Goal: Task Accomplishment & Management: Manage account settings

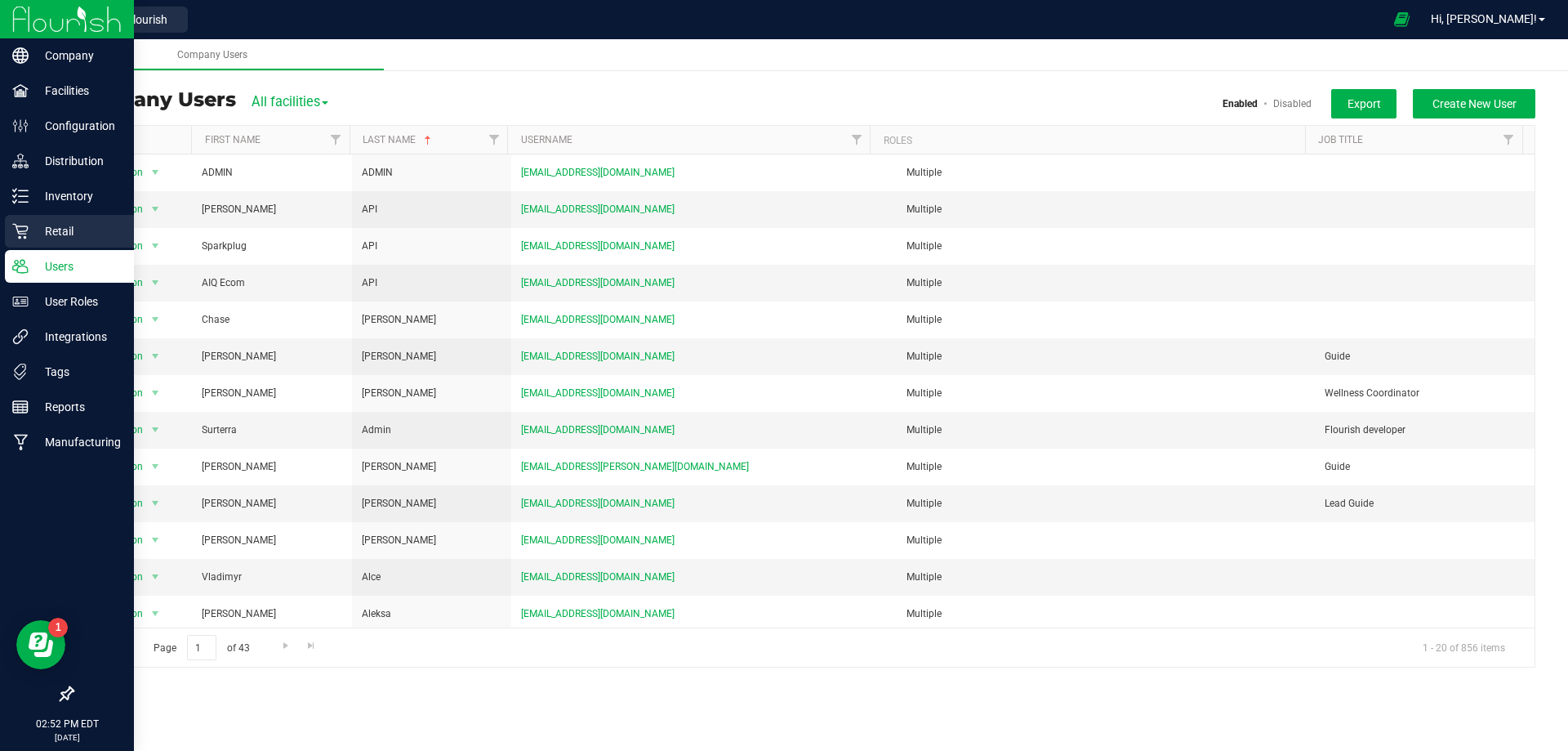
click at [74, 228] on p "Retail" at bounding box center [77, 231] width 98 height 20
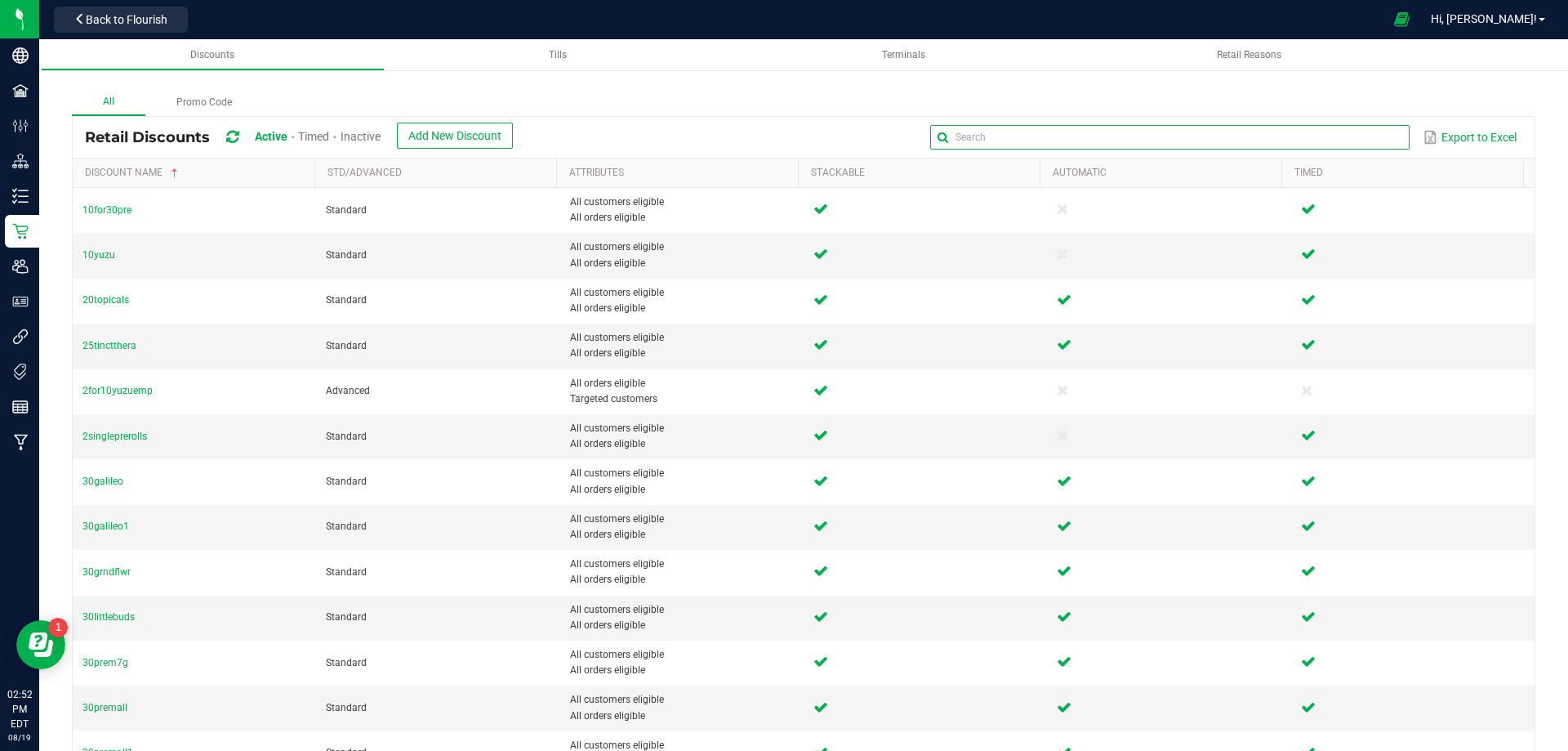
click at [1358, 136] on input "text" at bounding box center [1170, 137] width 478 height 25
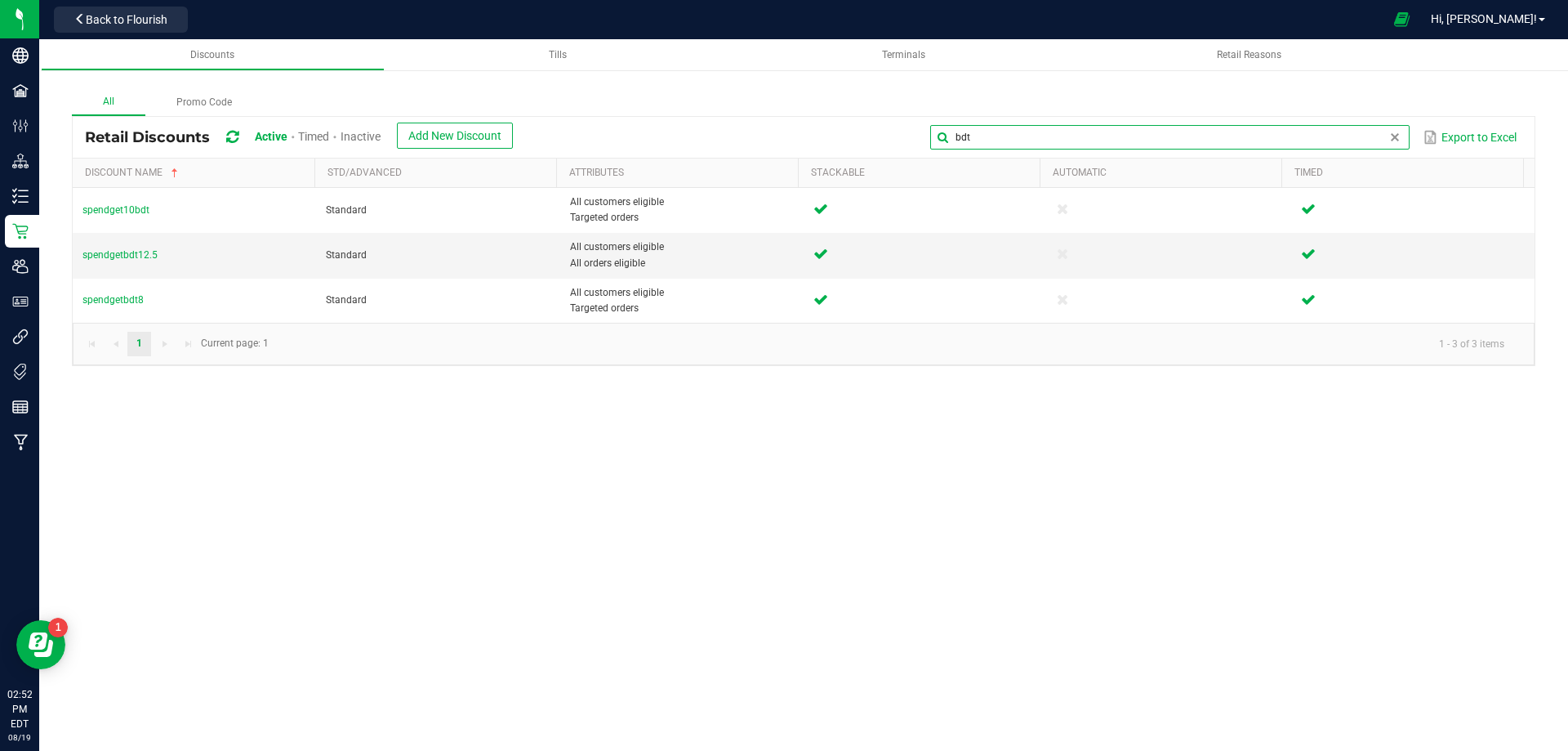
drag, startPoint x: 1026, startPoint y: 129, endPoint x: 891, endPoint y: 128, distance: 135.0
click at [891, 128] on div "bdt Export to Excel" at bounding box center [1024, 137] width 998 height 28
click at [979, 140] on input "bdt" at bounding box center [1170, 137] width 478 height 25
type input "b"
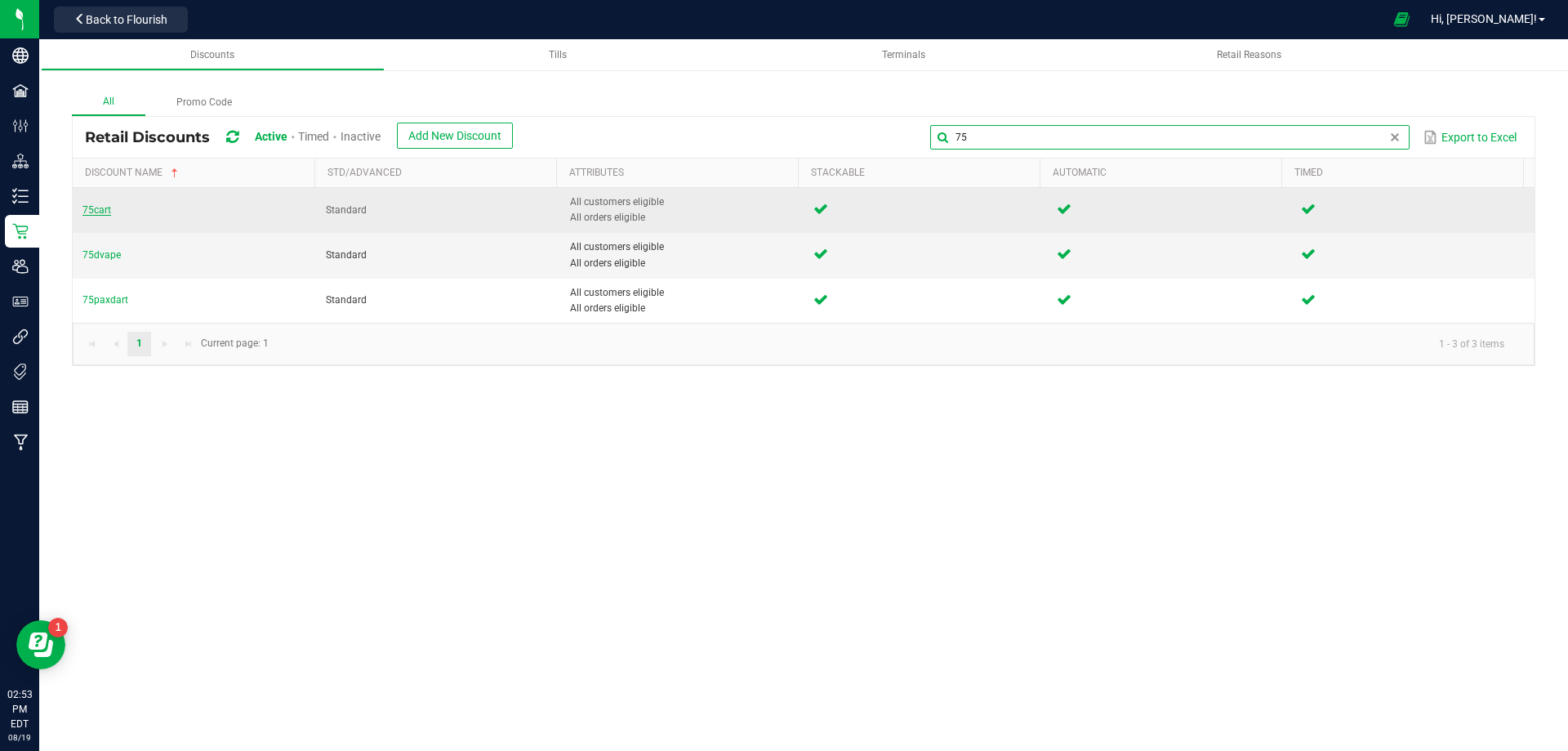
type input "75"
click at [91, 214] on span "75cart" at bounding box center [97, 209] width 29 height 11
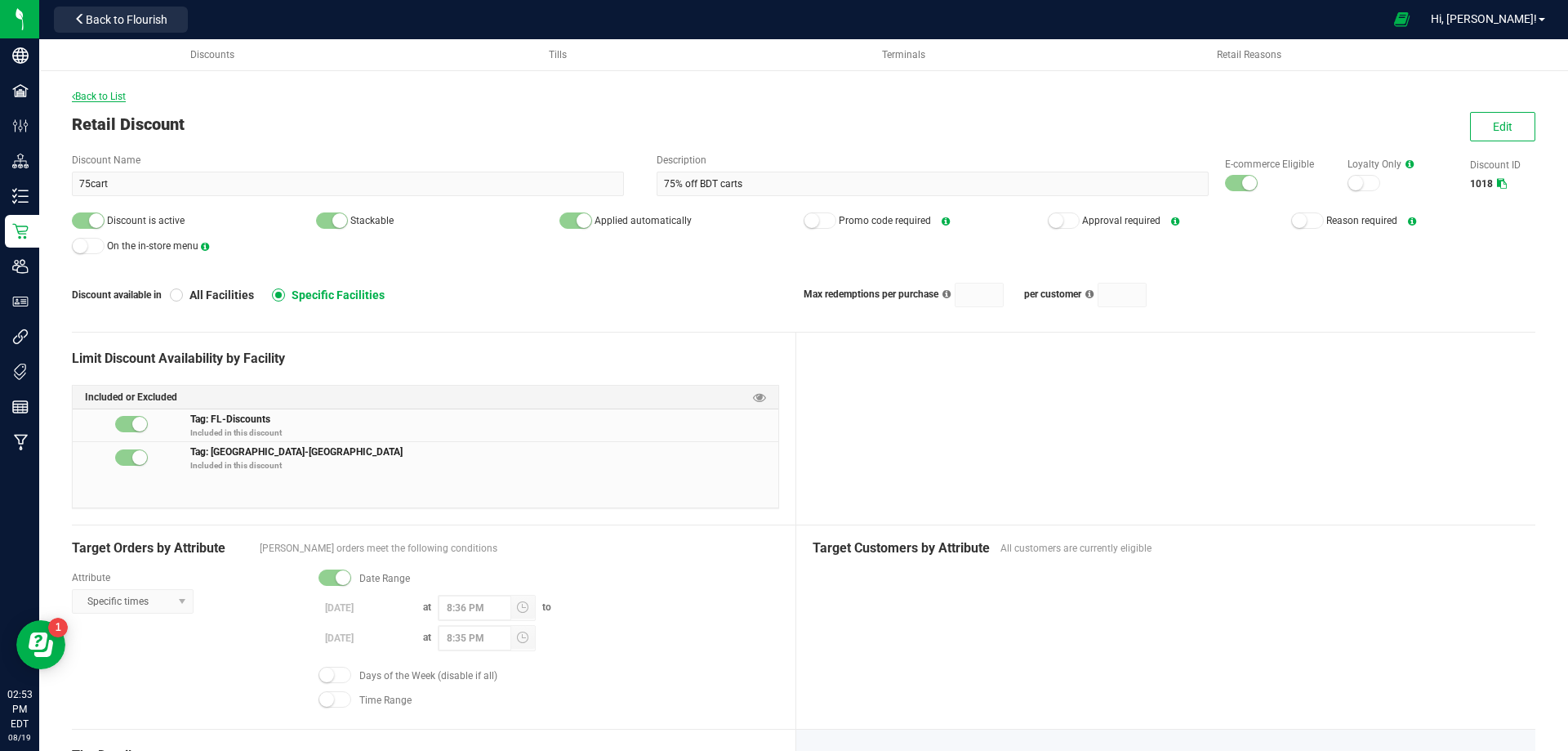
click at [83, 94] on span "Back to List" at bounding box center [98, 96] width 54 height 11
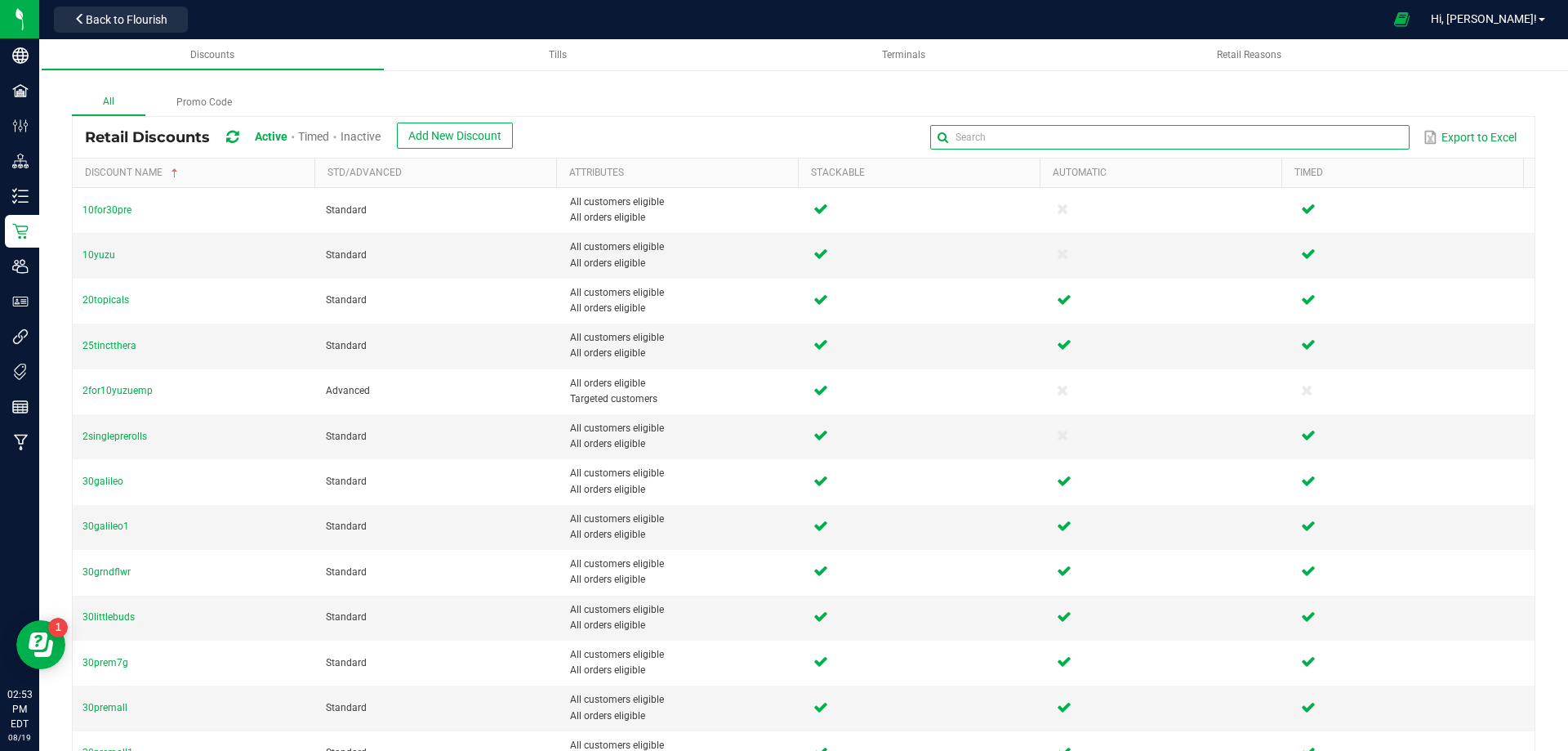
click at [1345, 144] on input "text" at bounding box center [1170, 137] width 478 height 25
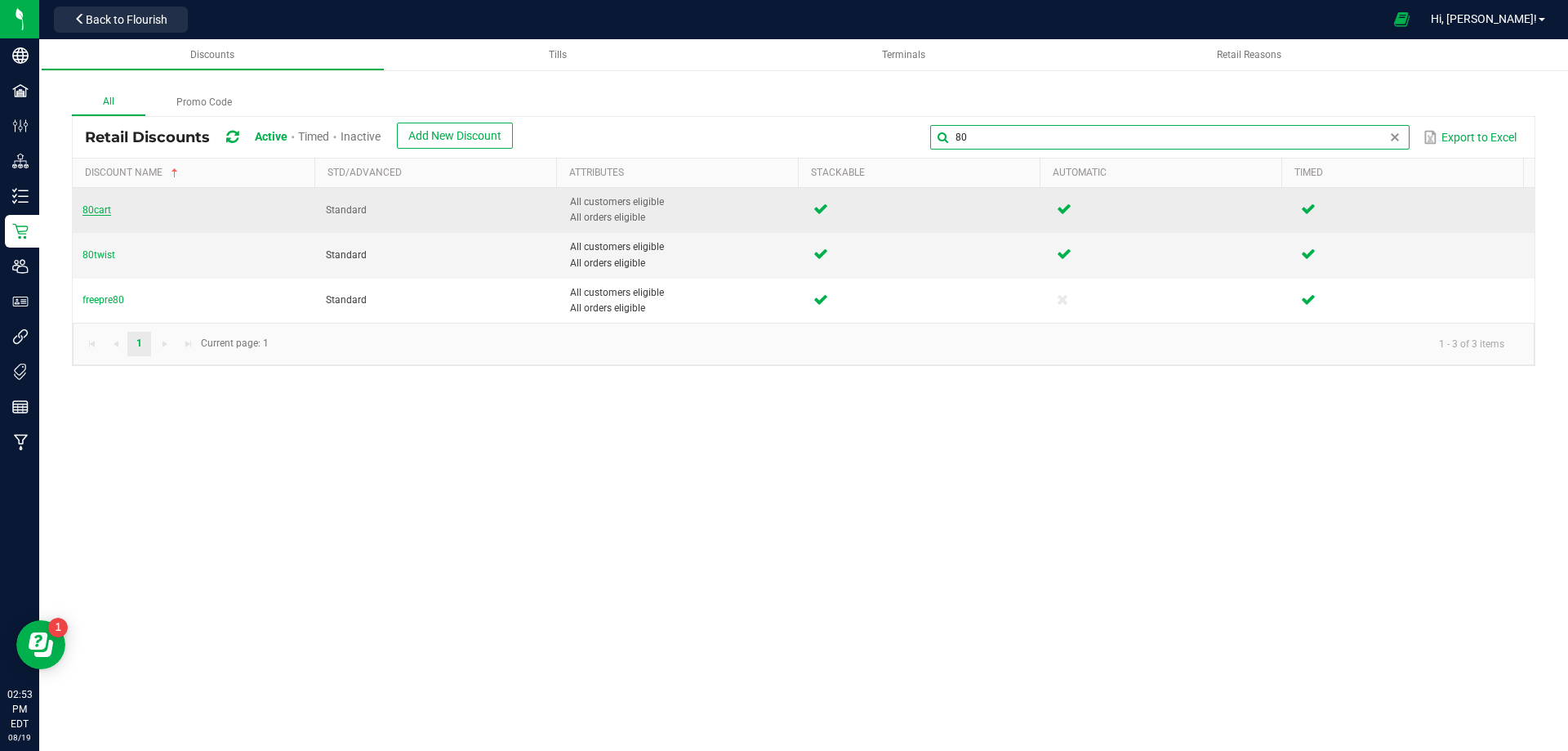
type input "80"
click at [95, 209] on span "80cart" at bounding box center [97, 209] width 29 height 11
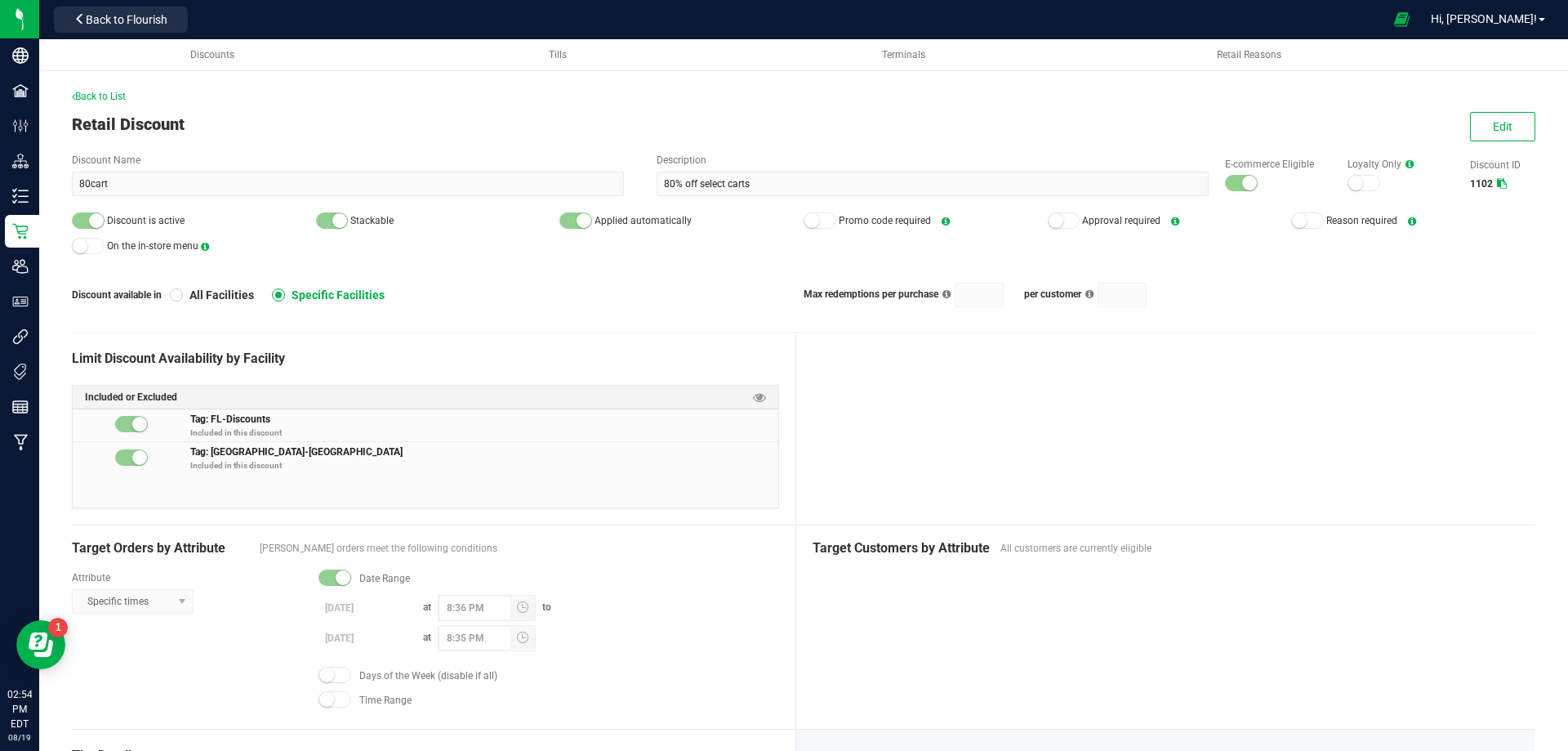
click at [109, 78] on div "Back to List Retail Discount Edit Discount Name 80cart Description 80% off sele…" at bounding box center [804, 738] width 1529 height 1396
click at [107, 93] on span "Back to List" at bounding box center [98, 96] width 54 height 11
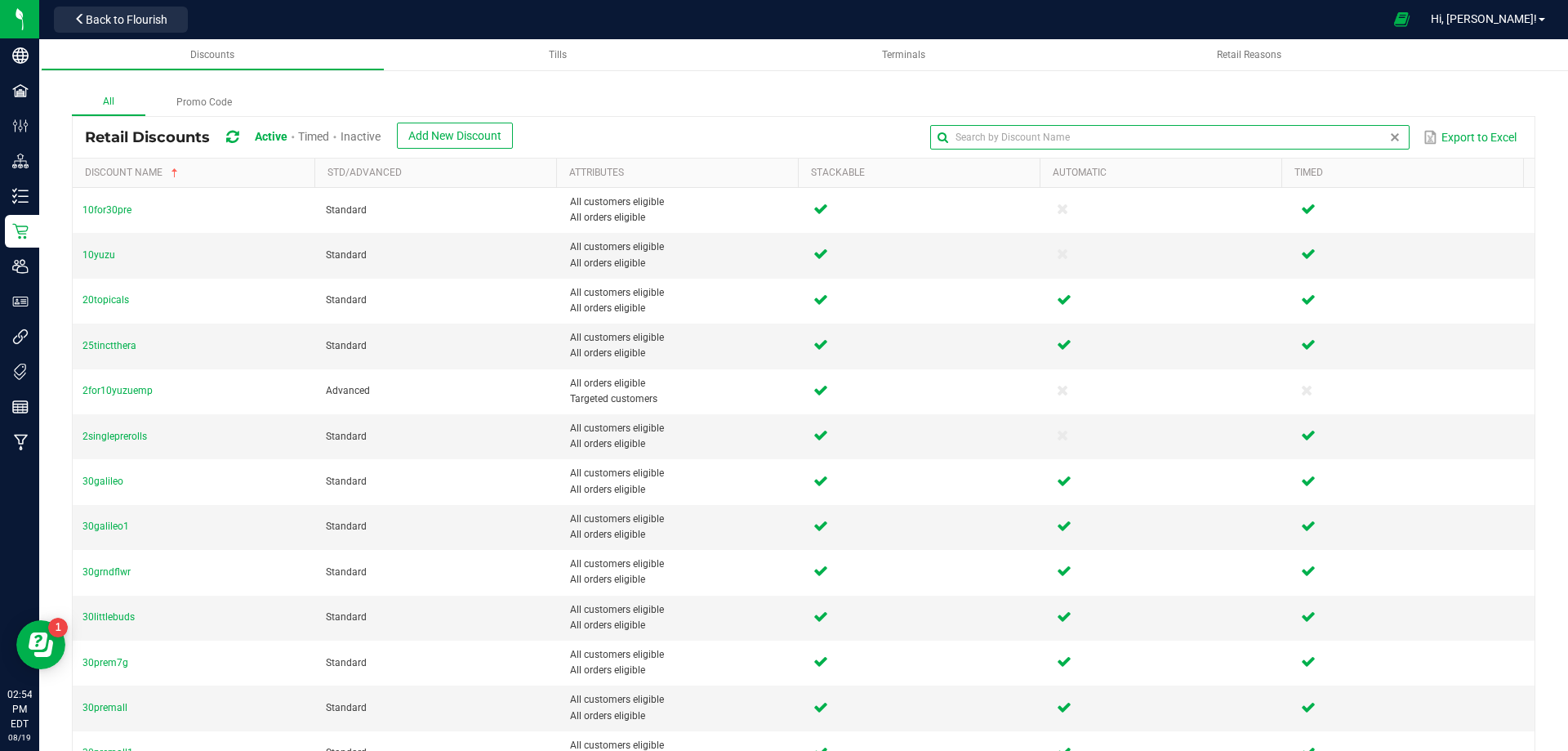
click at [1343, 131] on input "text" at bounding box center [1170, 137] width 478 height 25
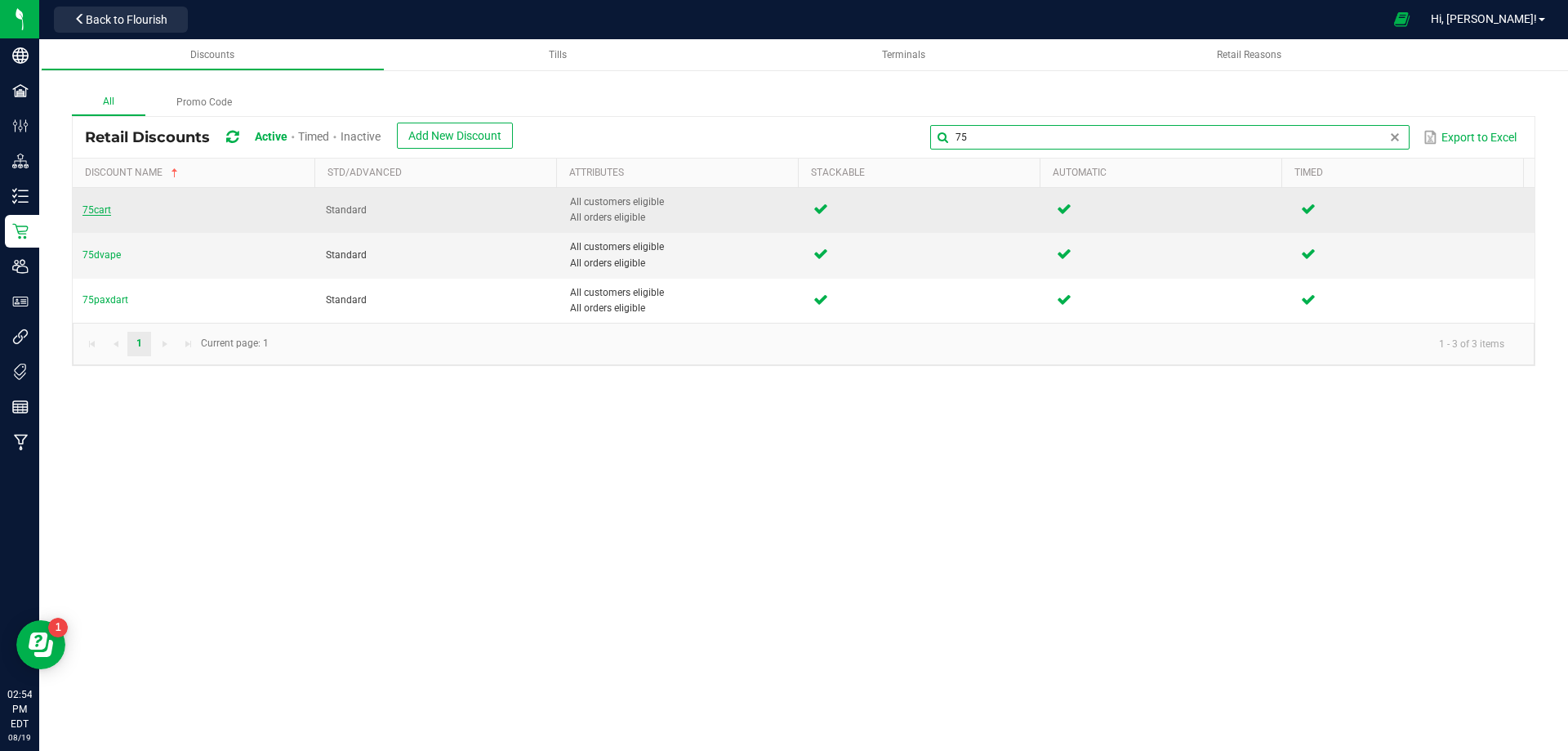
type input "75"
click at [100, 208] on span "75cart" at bounding box center [97, 209] width 29 height 11
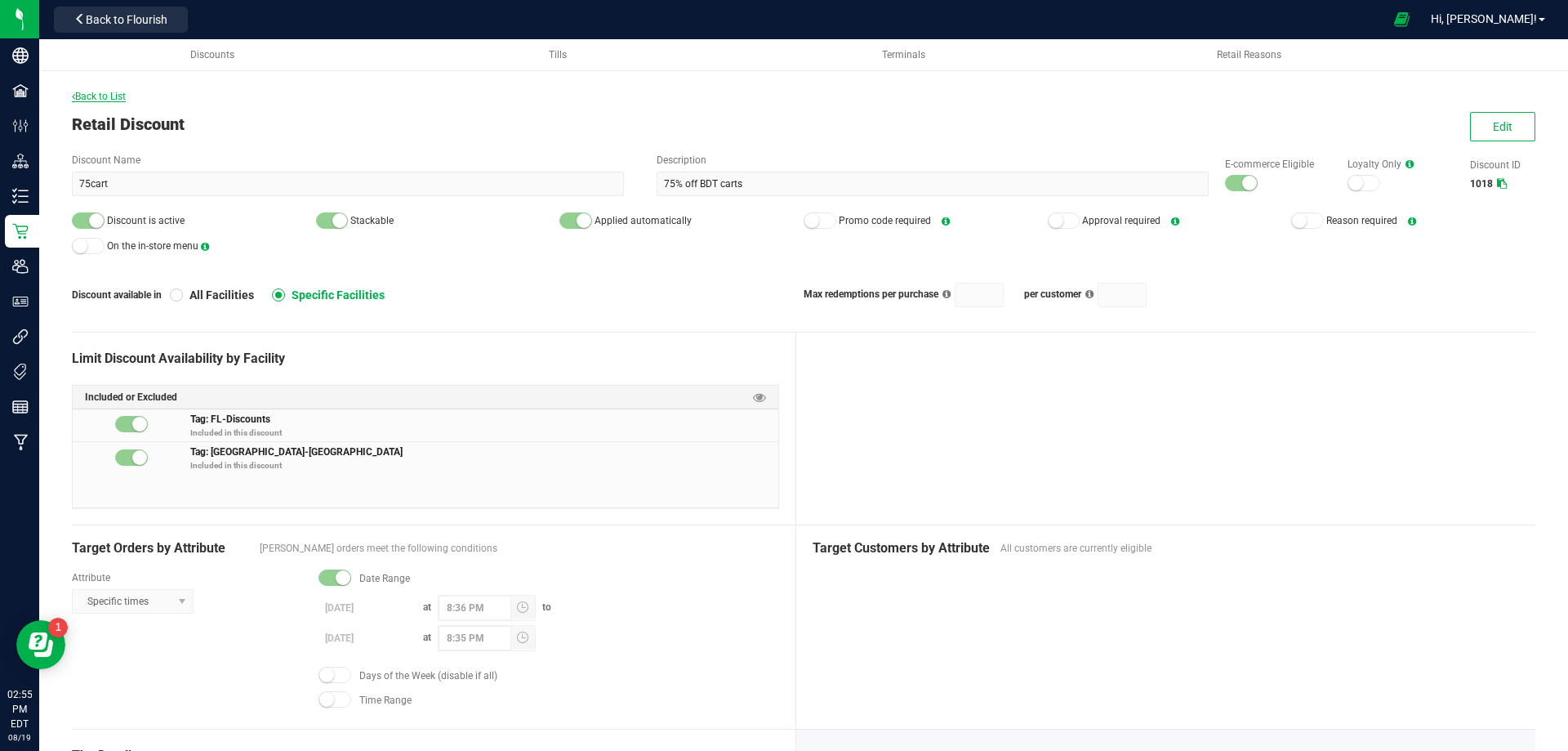
click at [100, 99] on span "Back to List" at bounding box center [98, 96] width 54 height 11
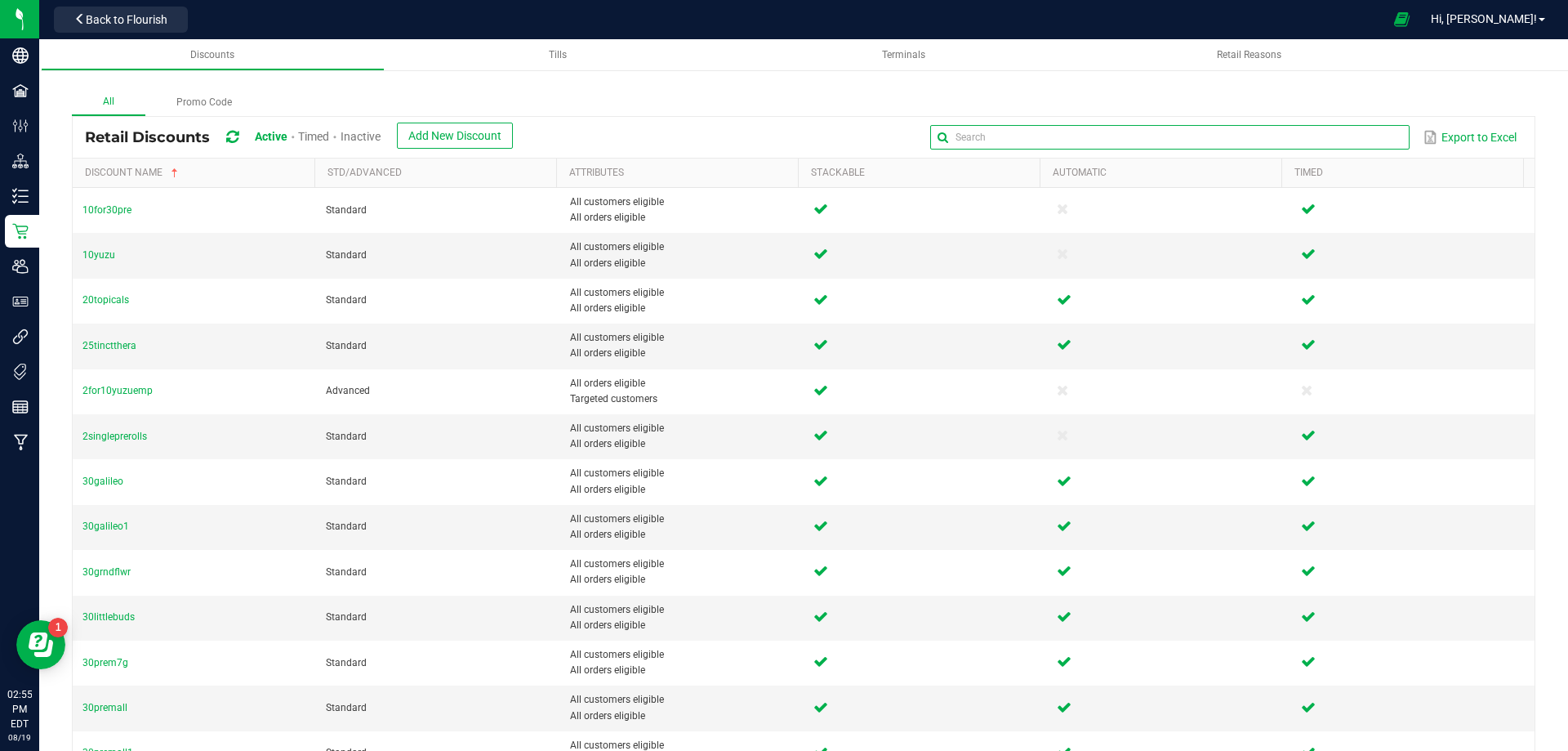
drag, startPoint x: 1344, startPoint y: 141, endPoint x: 1333, endPoint y: 146, distance: 12.1
click at [1344, 141] on input "text" at bounding box center [1170, 137] width 478 height 25
type input "60"
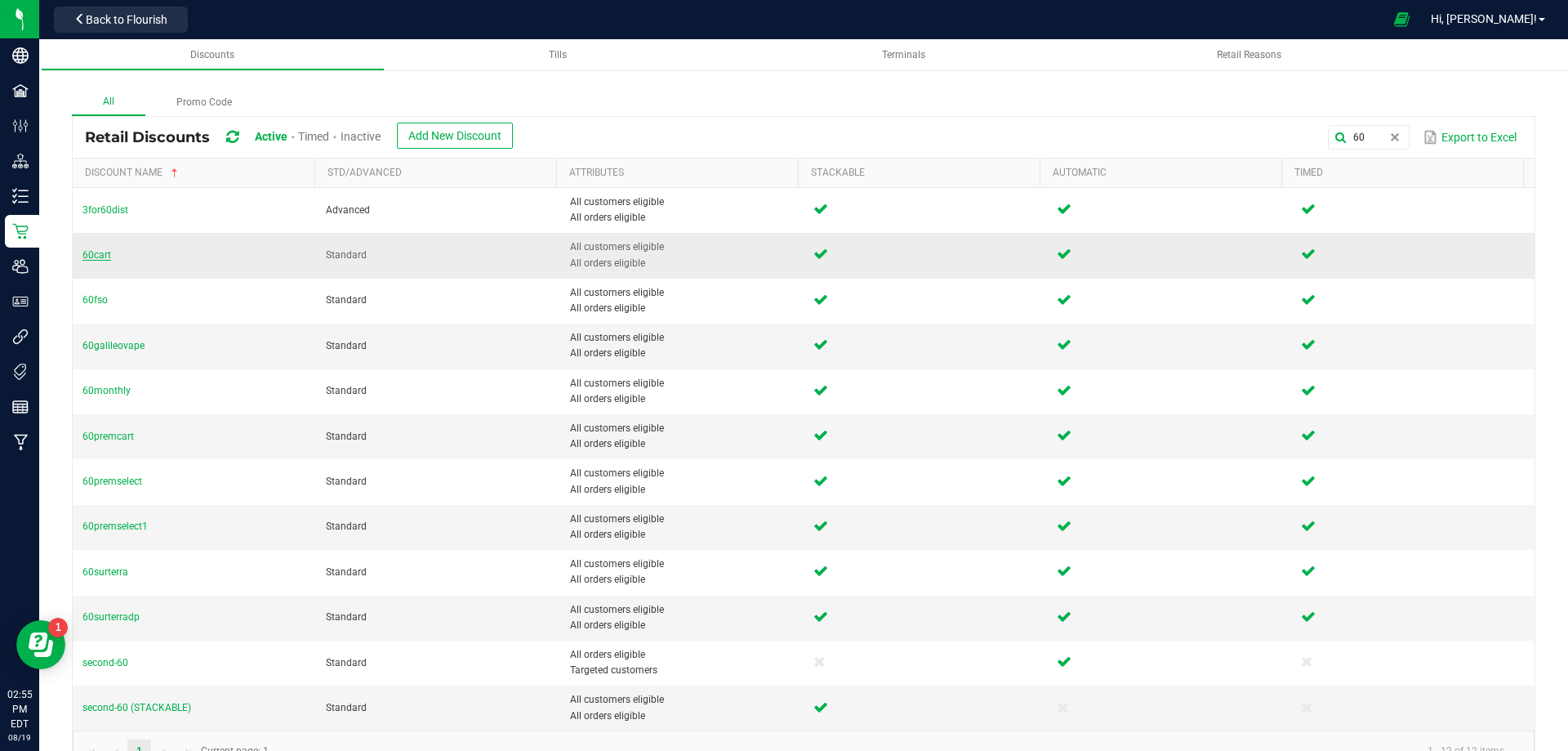
click at [95, 255] on span "60cart" at bounding box center [97, 255] width 29 height 11
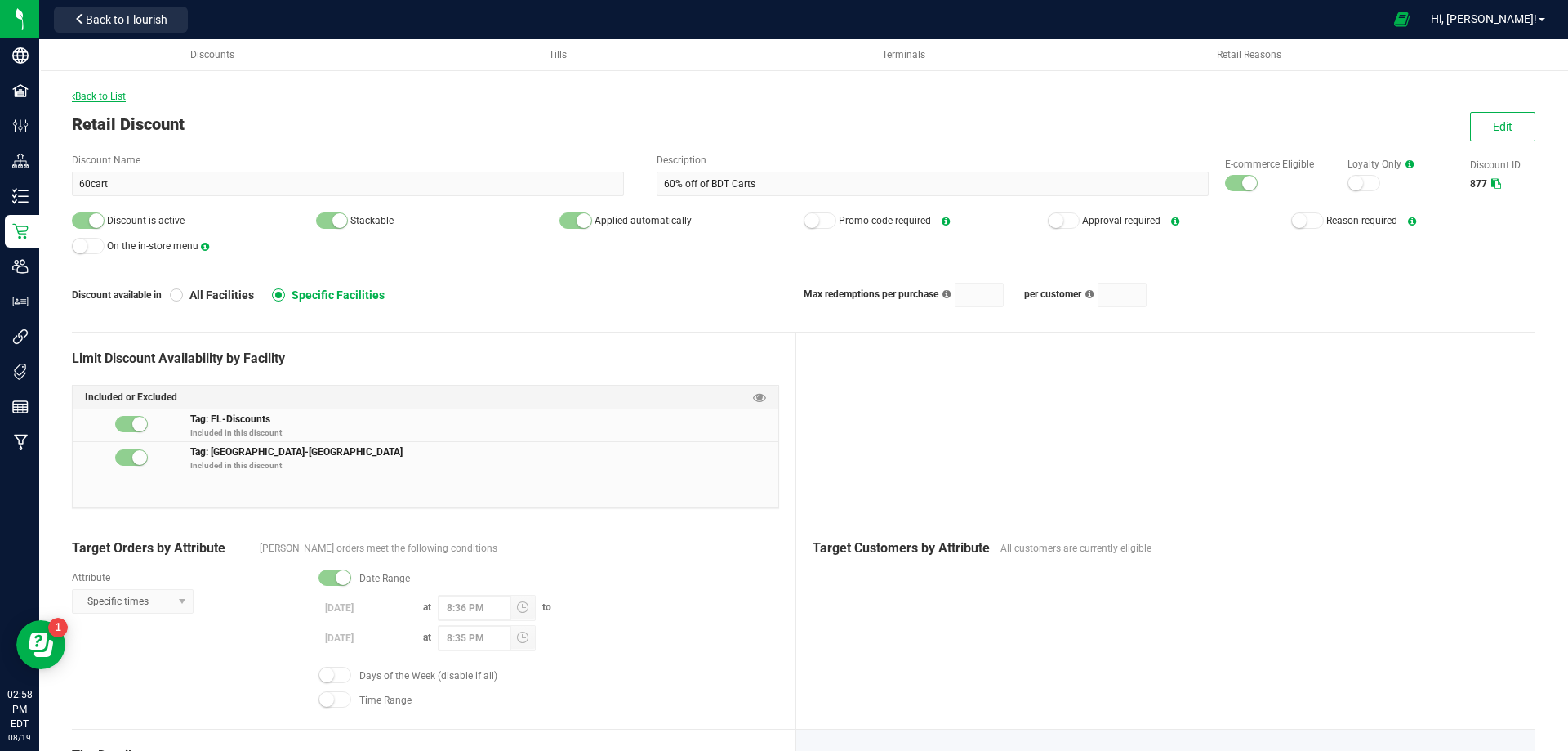
click at [89, 91] on span "Back to List" at bounding box center [98, 96] width 54 height 11
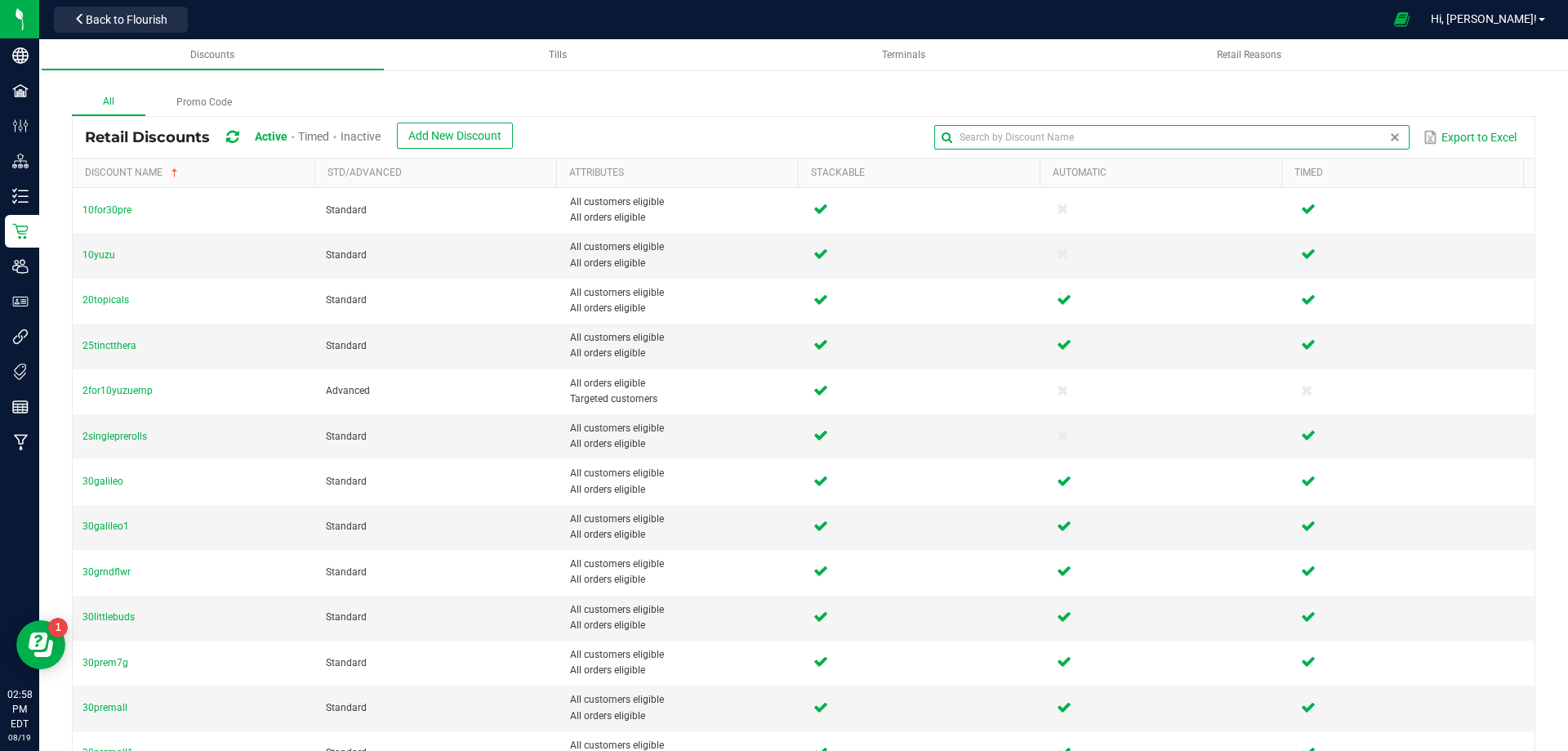
click at [1371, 137] on input "text" at bounding box center [1172, 137] width 475 height 25
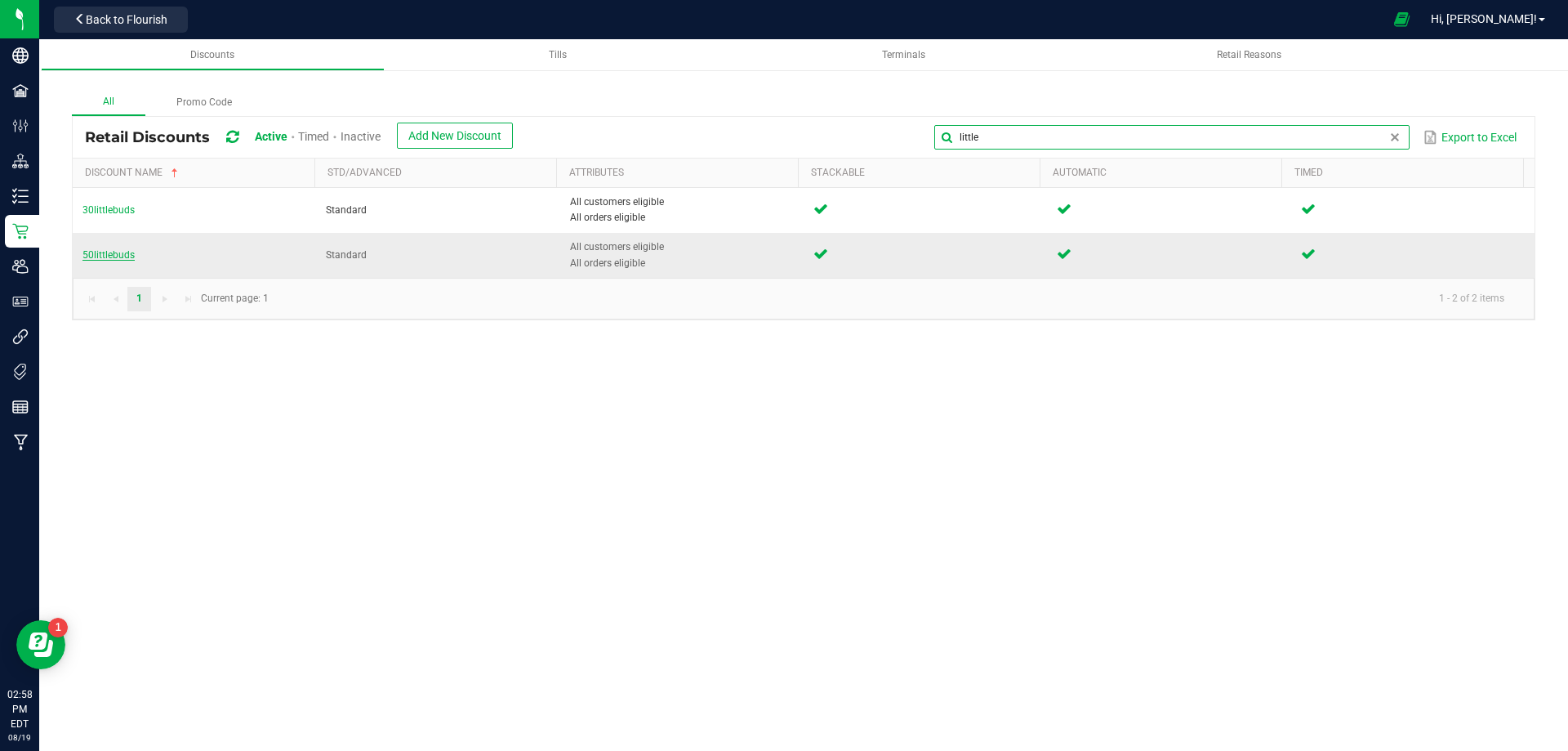
type input "little"
click at [125, 253] on span "50littlebuds" at bounding box center [108, 255] width 52 height 11
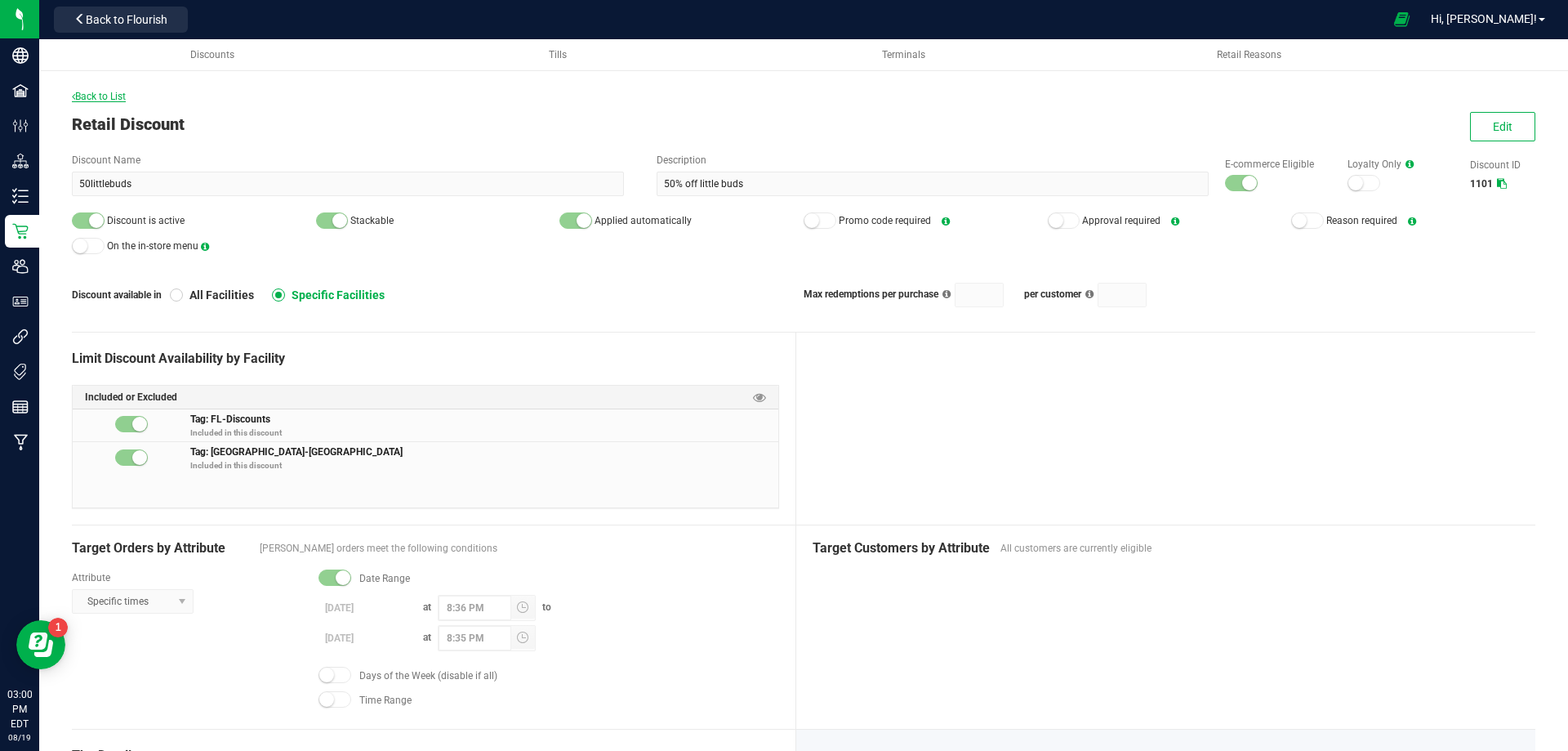
click at [123, 95] on span "Back to List" at bounding box center [98, 96] width 54 height 11
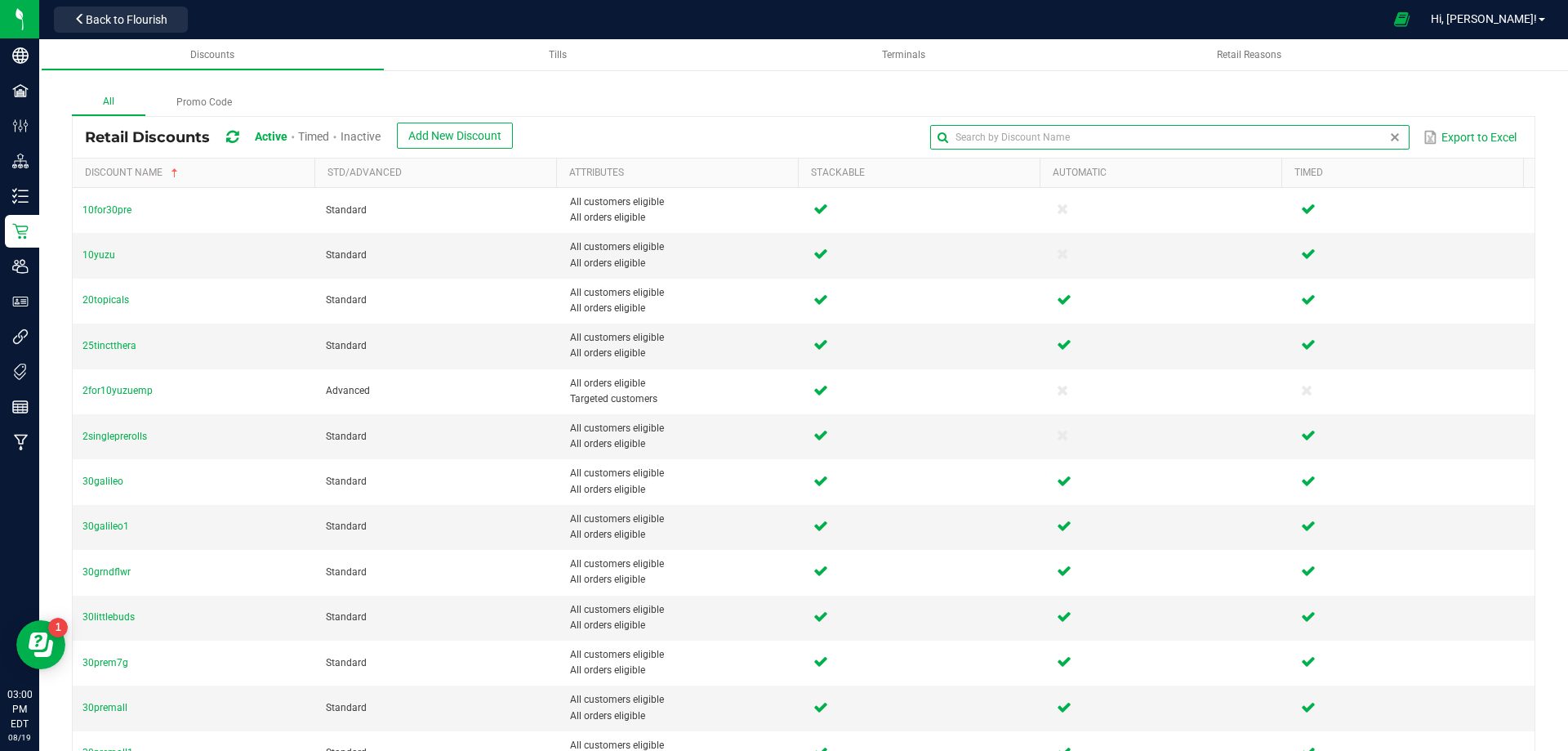
click at [1369, 132] on input "text" at bounding box center [1170, 137] width 478 height 25
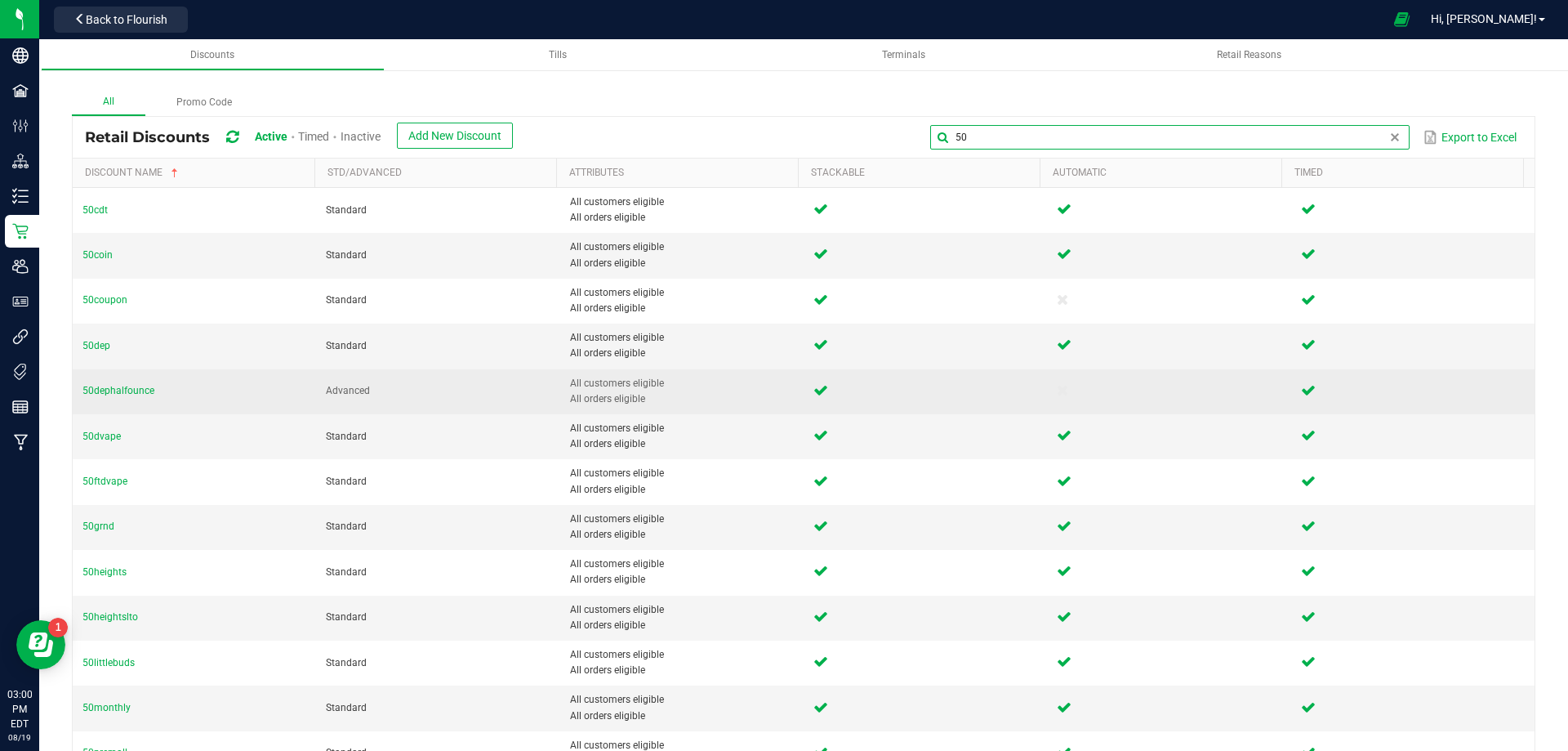
scroll to position [82, 0]
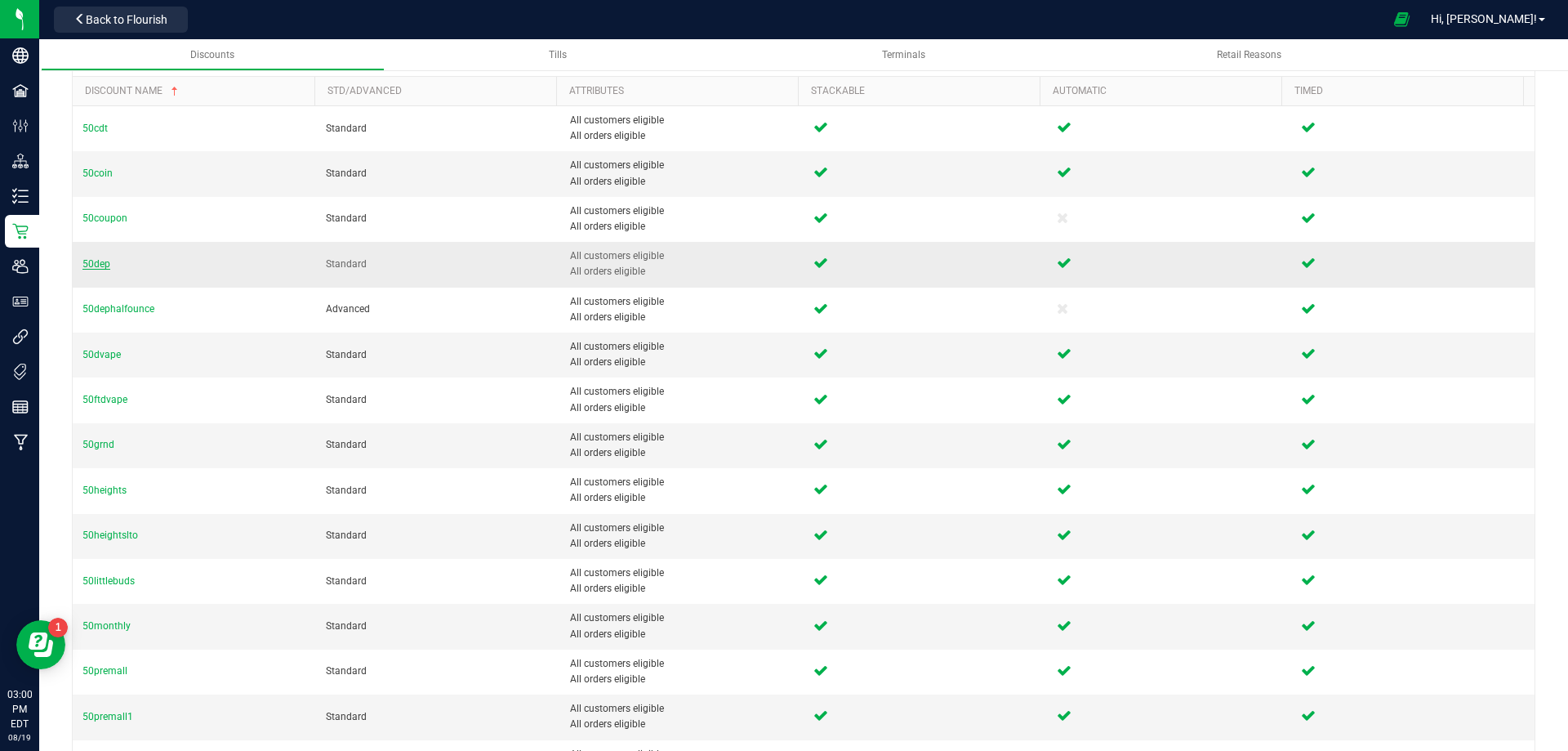
type input "50"
click at [109, 261] on span "50dep" at bounding box center [96, 263] width 28 height 11
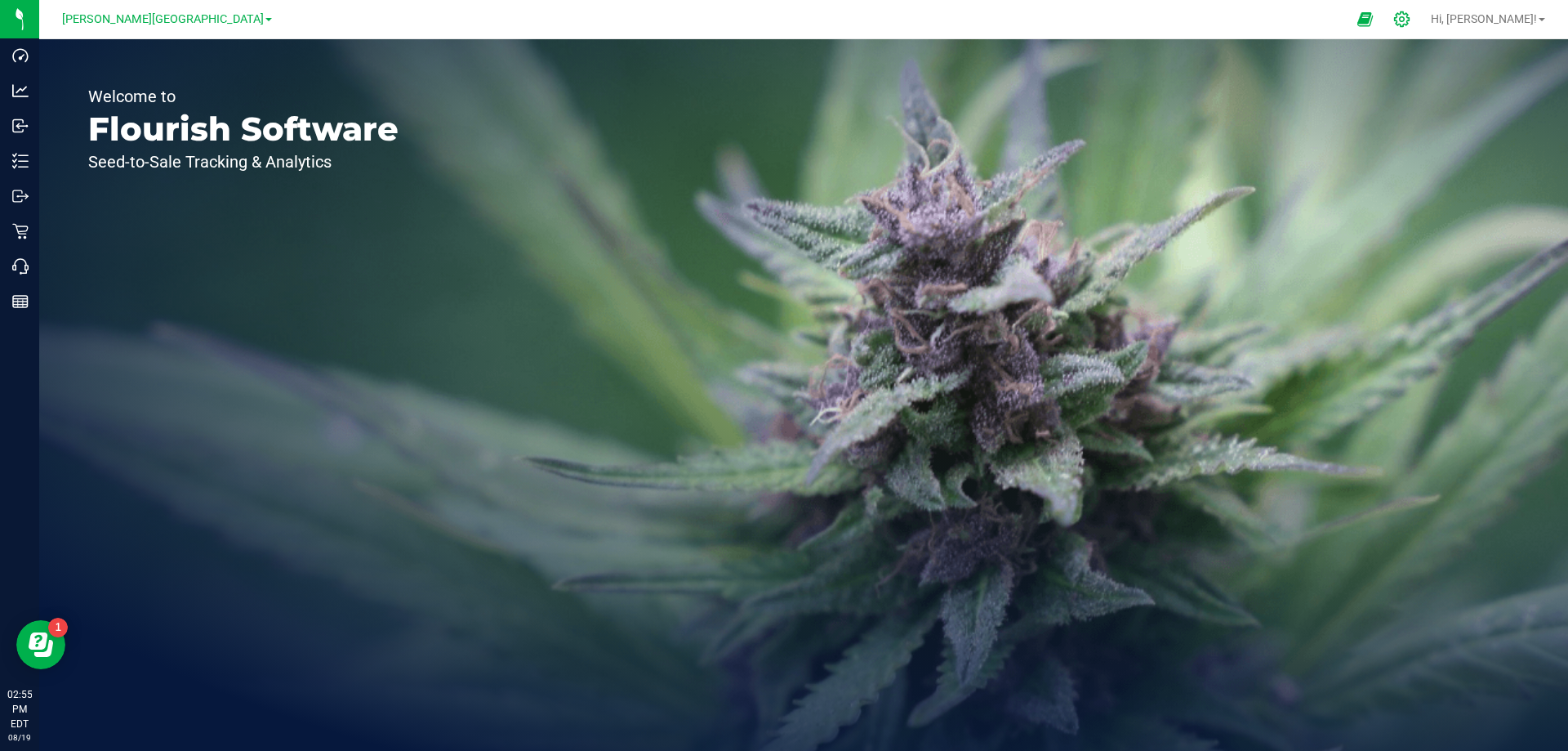
click at [1410, 19] on icon at bounding box center [1402, 19] width 15 height 15
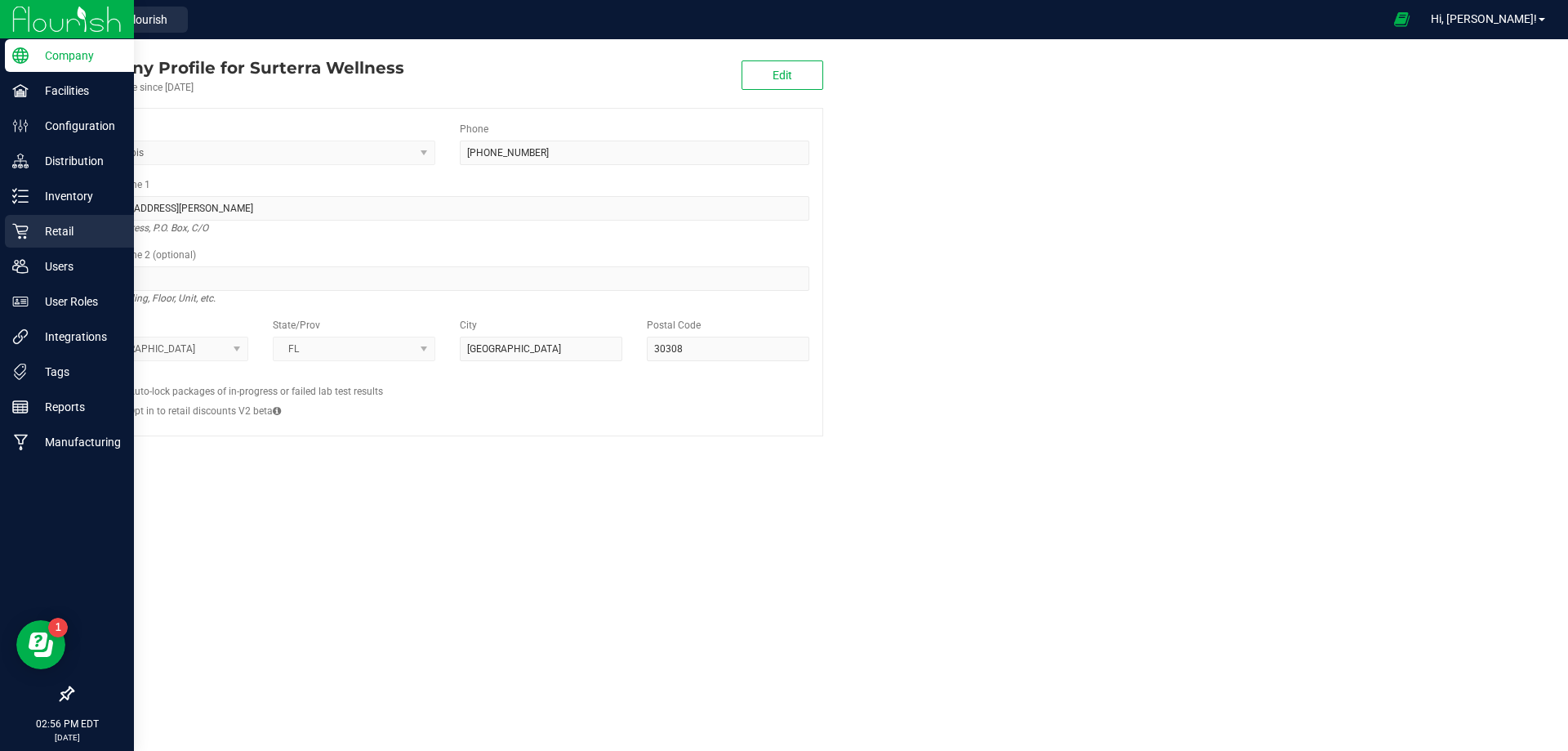
click at [81, 238] on p "Retail" at bounding box center [77, 231] width 98 height 20
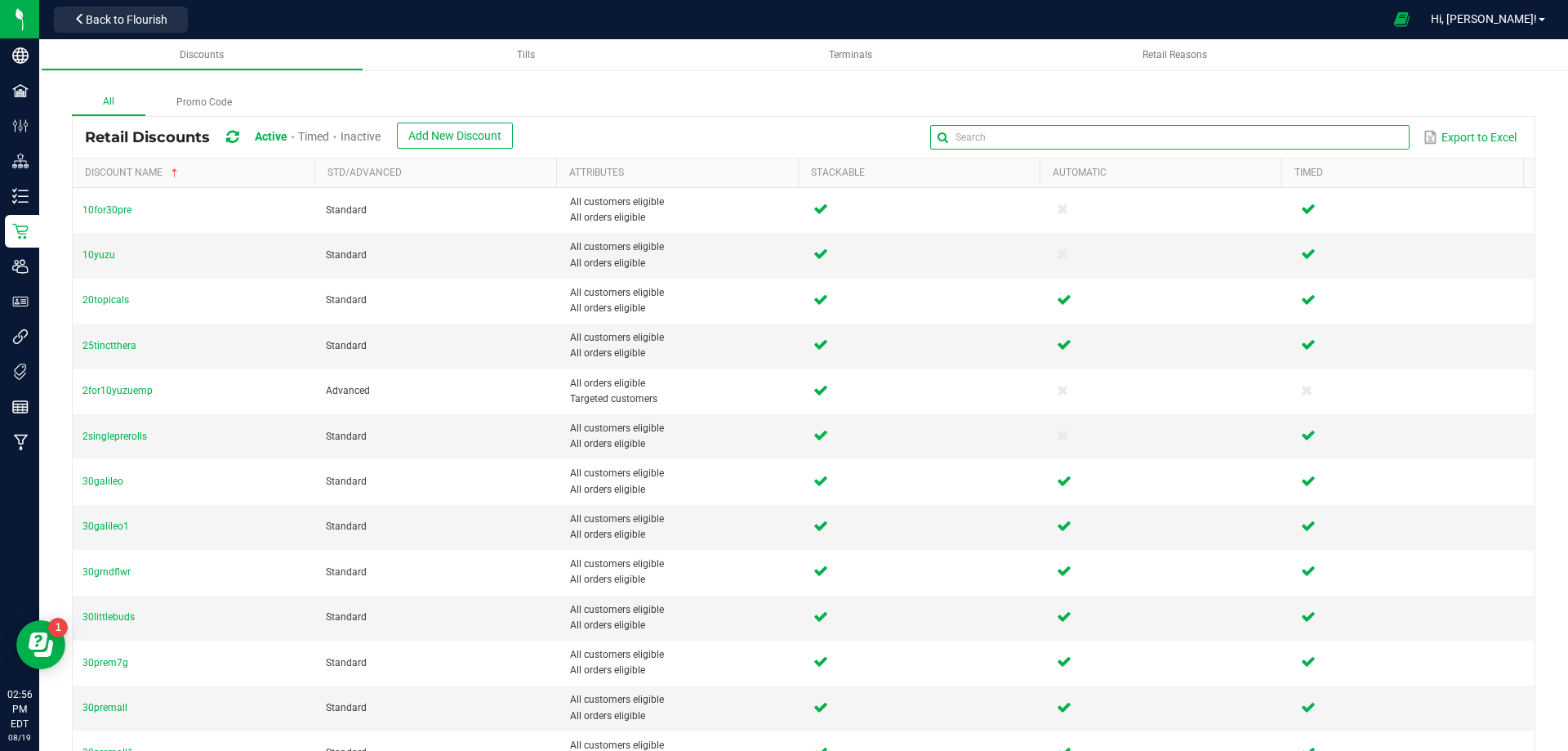
click at [1353, 144] on input "text" at bounding box center [1170, 137] width 478 height 25
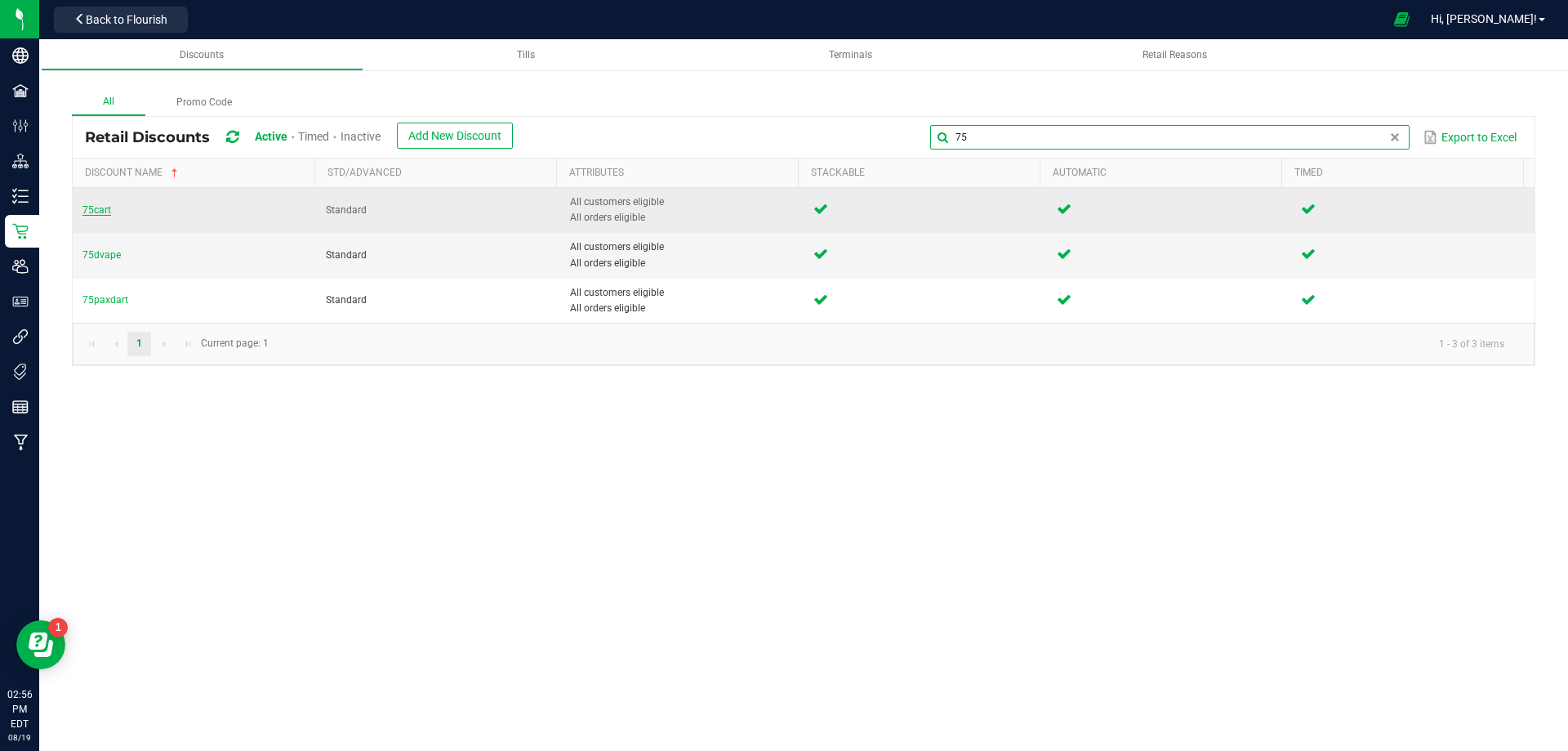
type input "75"
click at [97, 213] on span "75cart" at bounding box center [97, 209] width 29 height 11
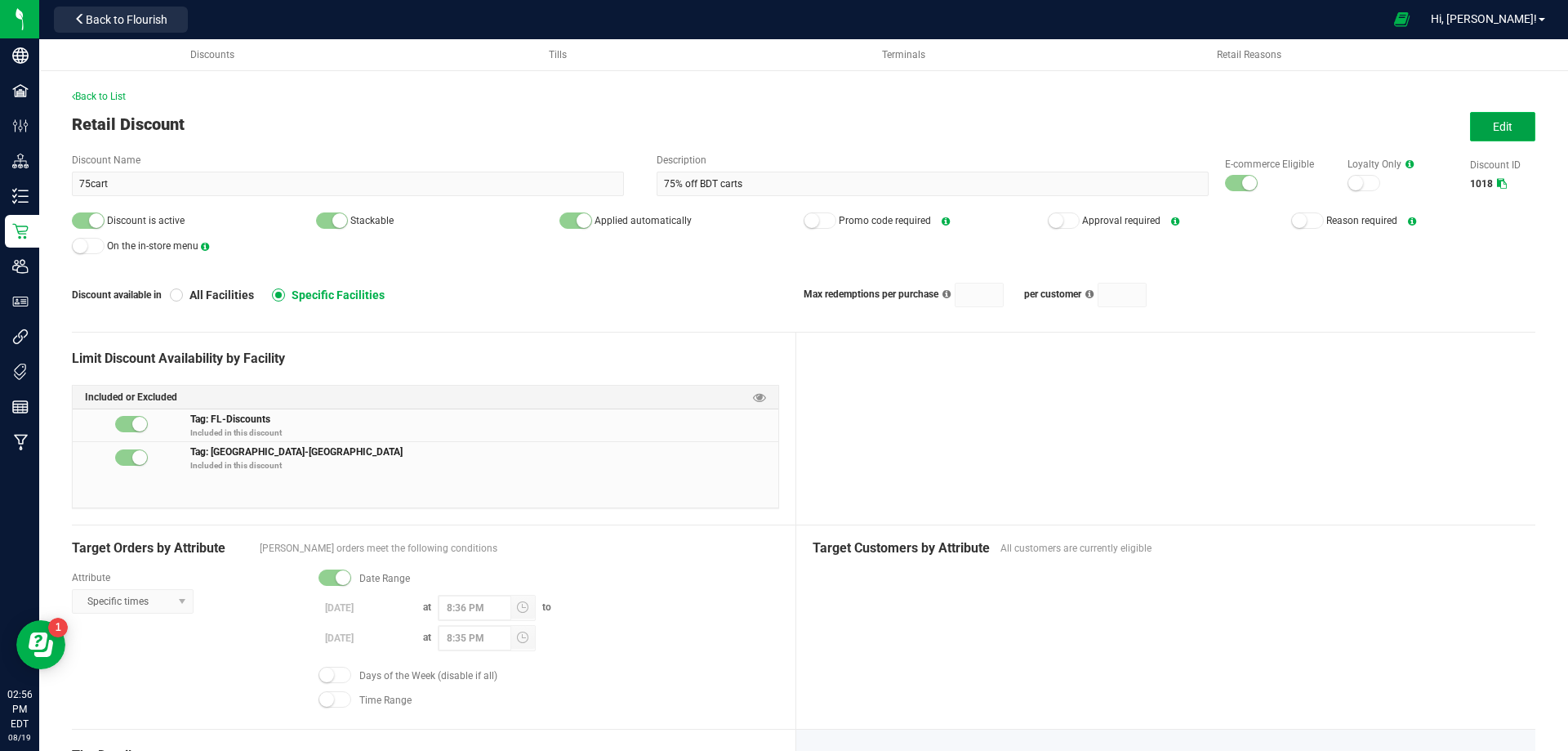
click at [1493, 130] on span "Edit" at bounding box center [1502, 126] width 20 height 13
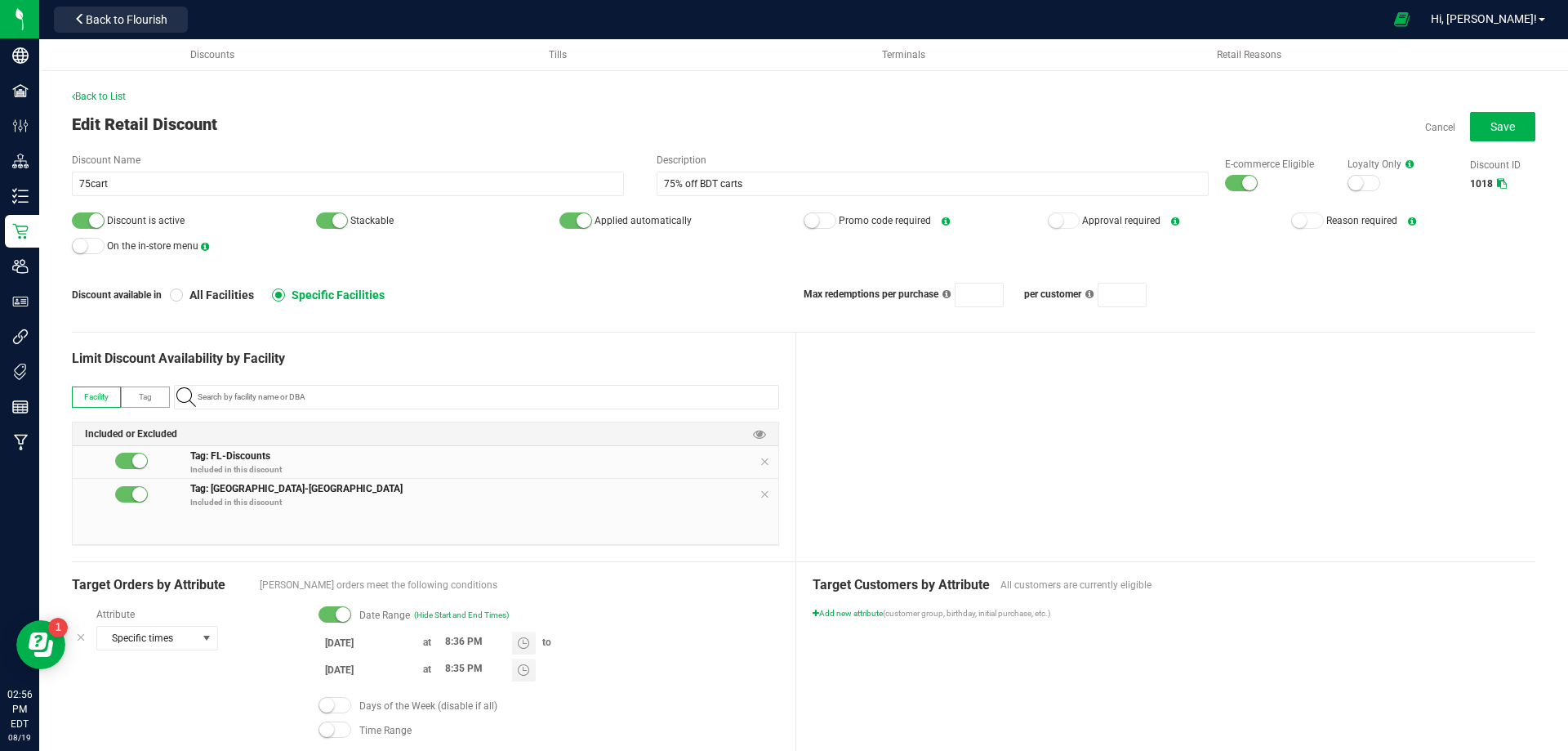
scroll to position [163, 0]
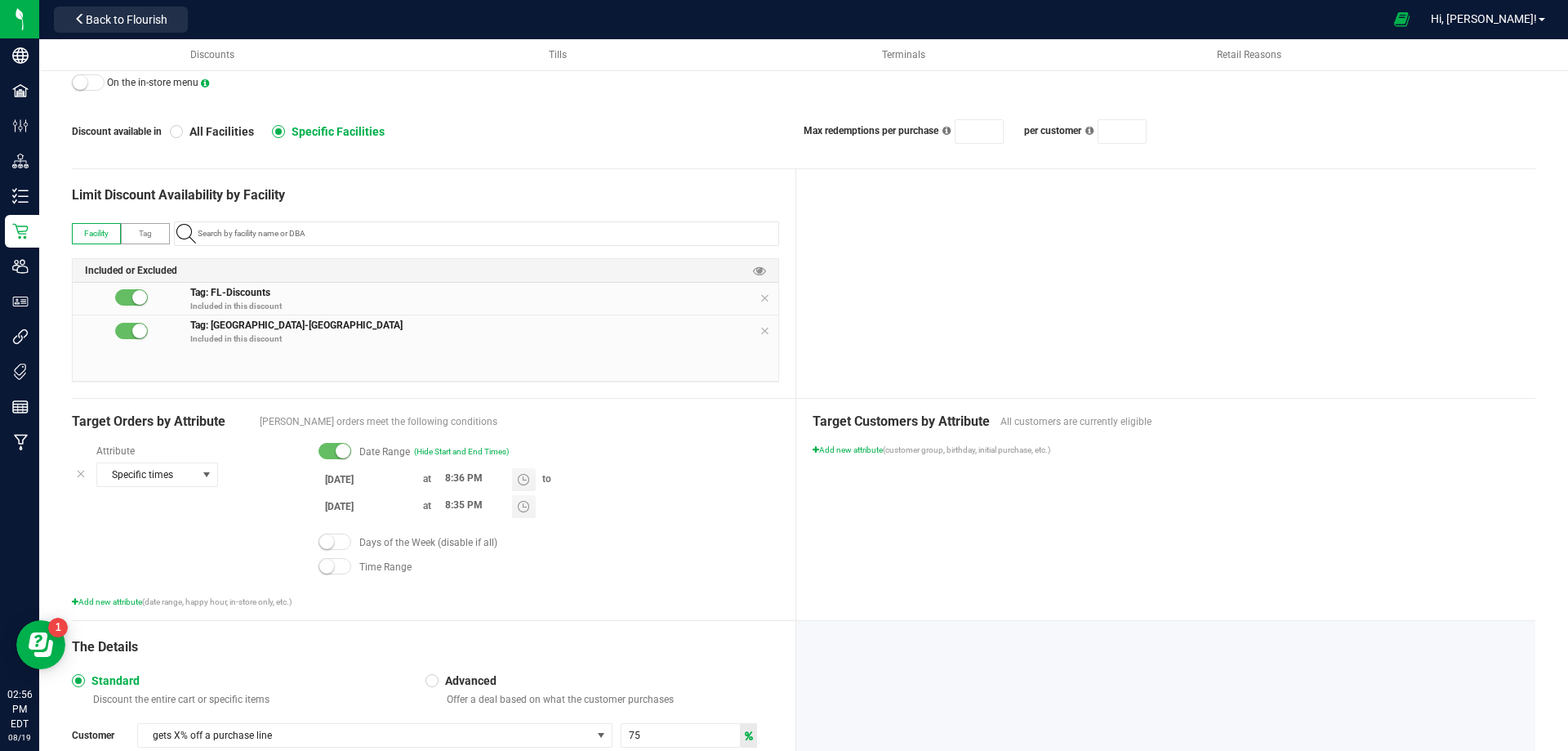
click at [326, 479] on input "[DATE]" at bounding box center [367, 479] width 98 height 20
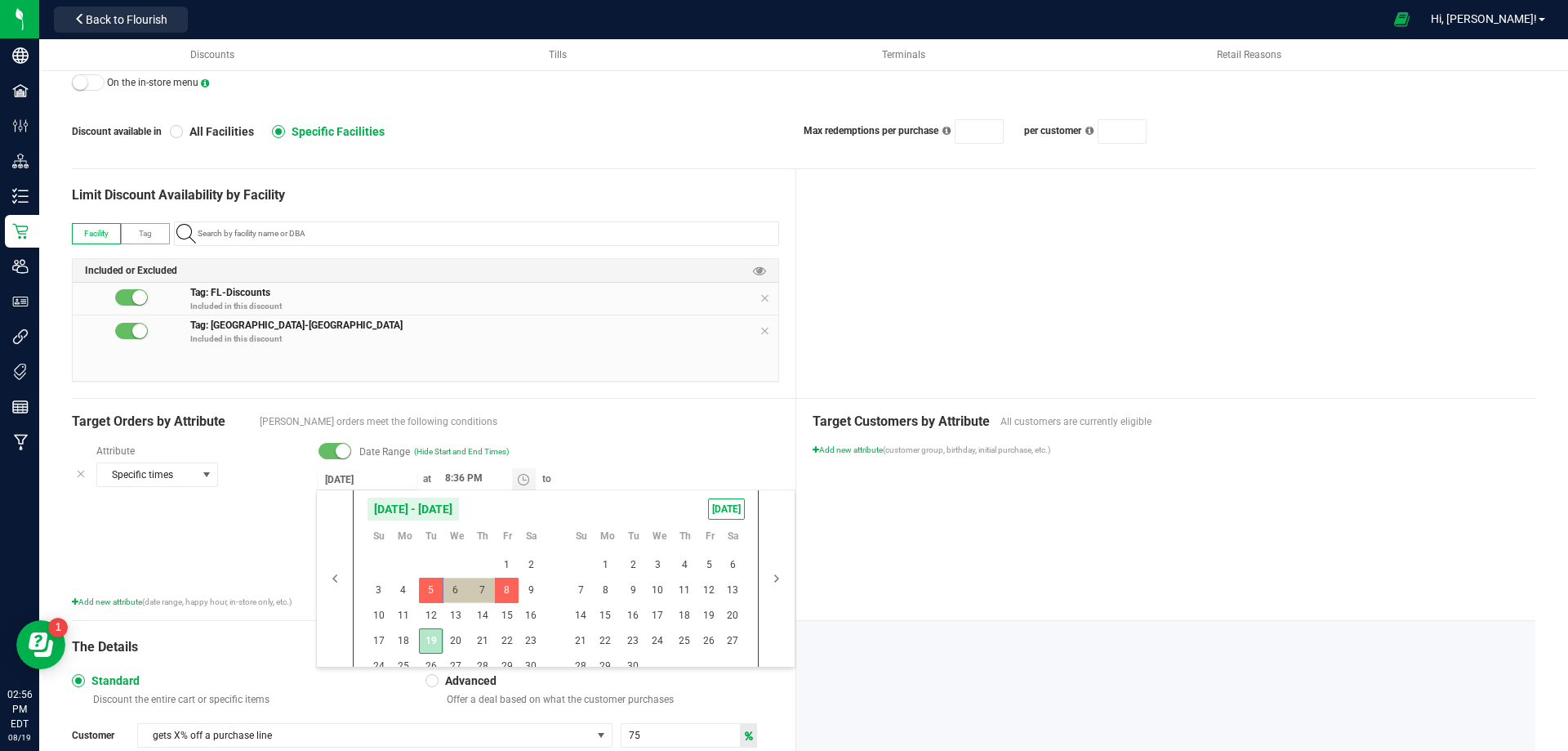
click at [433, 637] on span "19" at bounding box center [431, 641] width 24 height 26
type input "[DATE]"
click at [484, 636] on span "21" at bounding box center [483, 641] width 24 height 26
type input "[DATE]"
click at [484, 636] on span "21" at bounding box center [483, 641] width 24 height 26
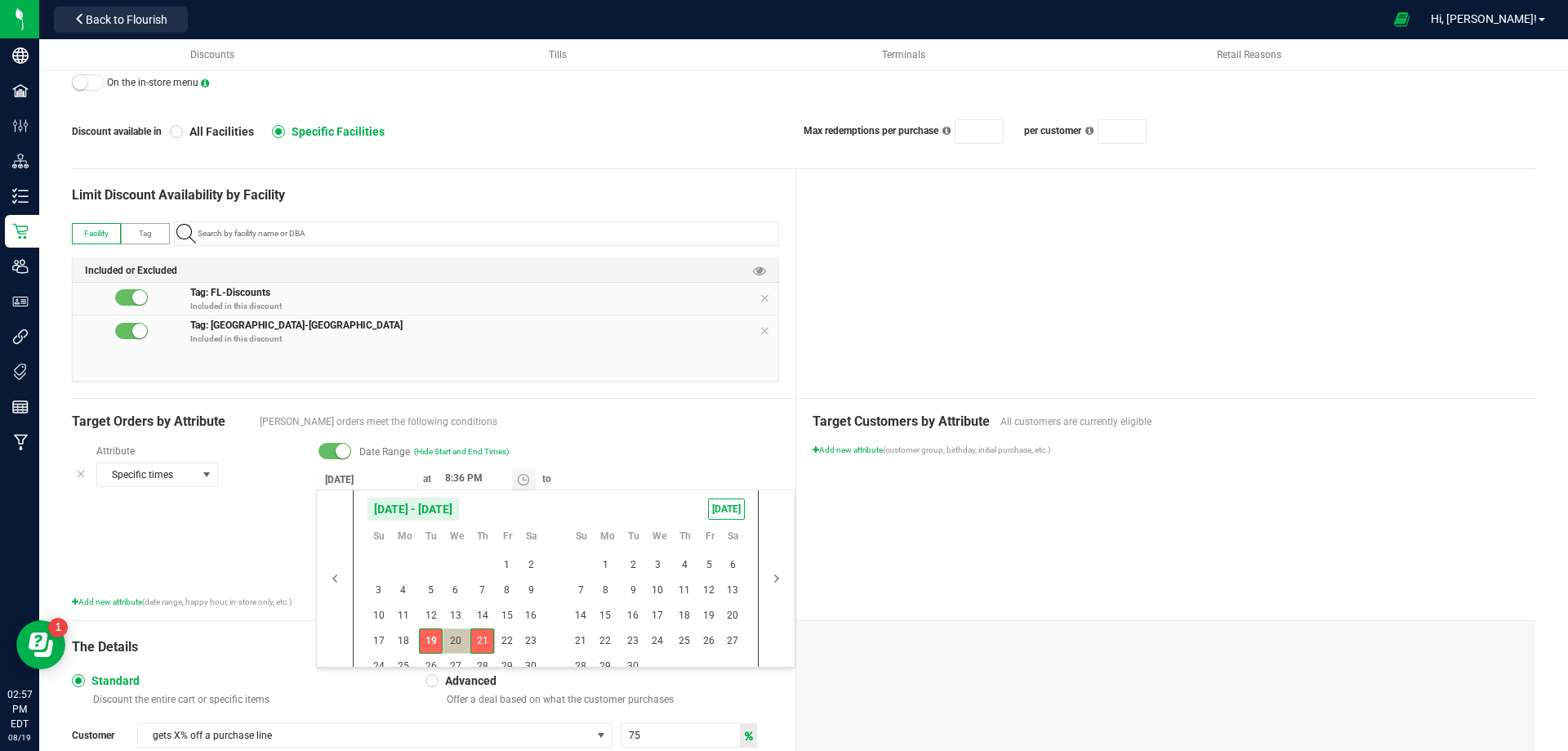
type input "[DATE]"
click at [427, 639] on span "19" at bounding box center [431, 641] width 24 height 26
type input "[DATE]"
click at [483, 637] on span "21" at bounding box center [483, 641] width 24 height 26
type input "[DATE]"
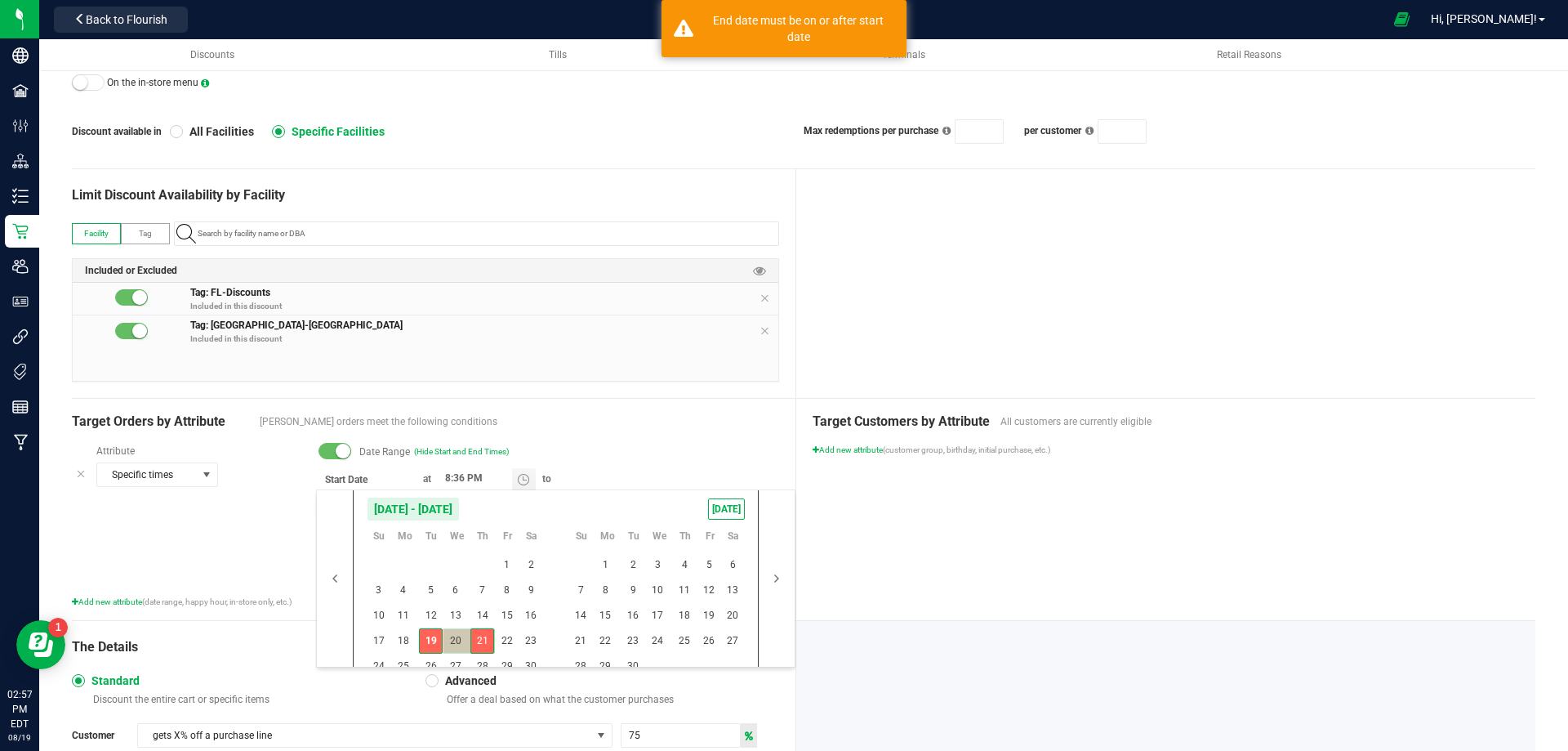
type input "[DATE]"
click at [970, 314] on div at bounding box center [1166, 284] width 740 height 229
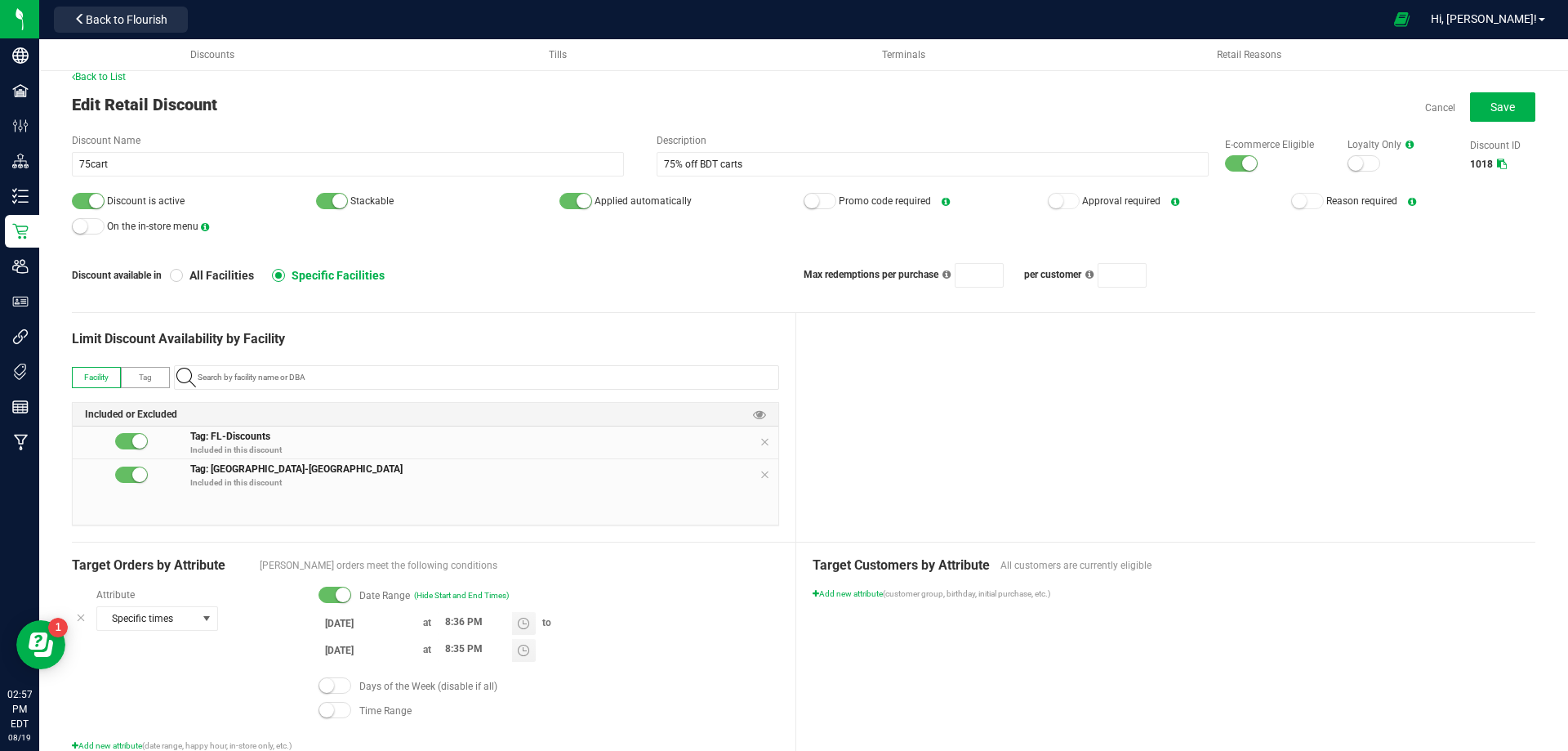
scroll to position [0, 0]
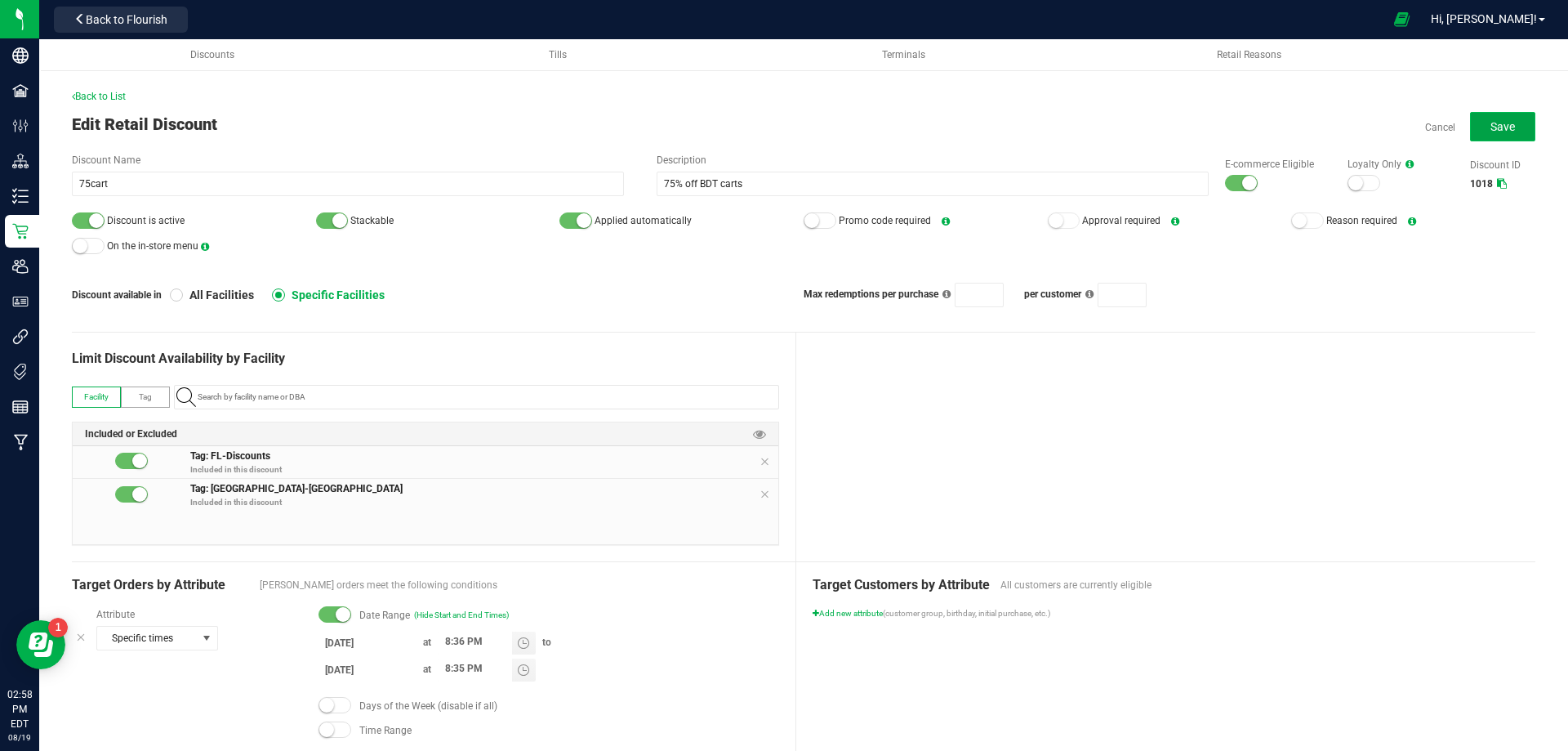
click at [1478, 124] on button "Save" at bounding box center [1502, 126] width 66 height 30
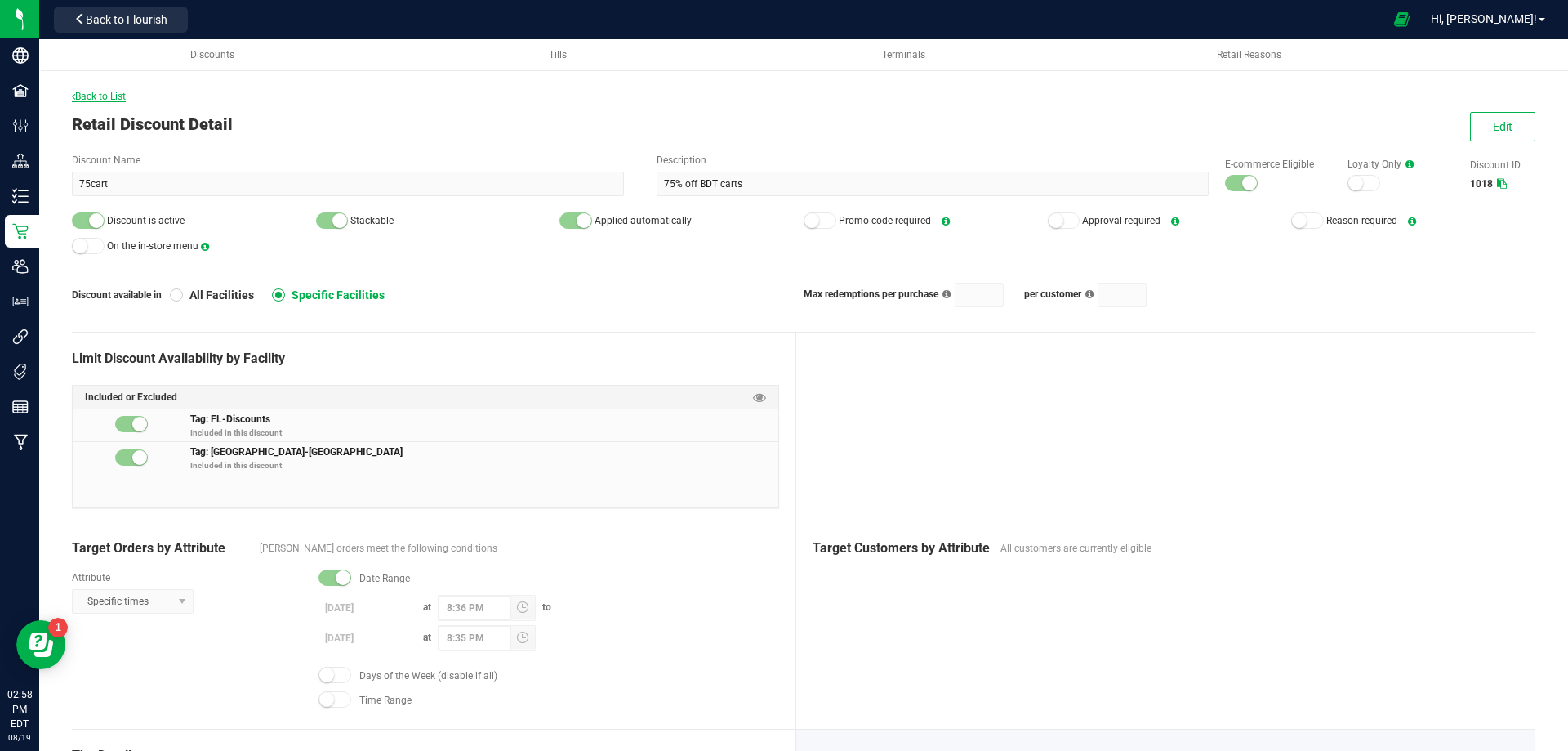
click at [102, 99] on span "Back to List" at bounding box center [98, 96] width 54 height 11
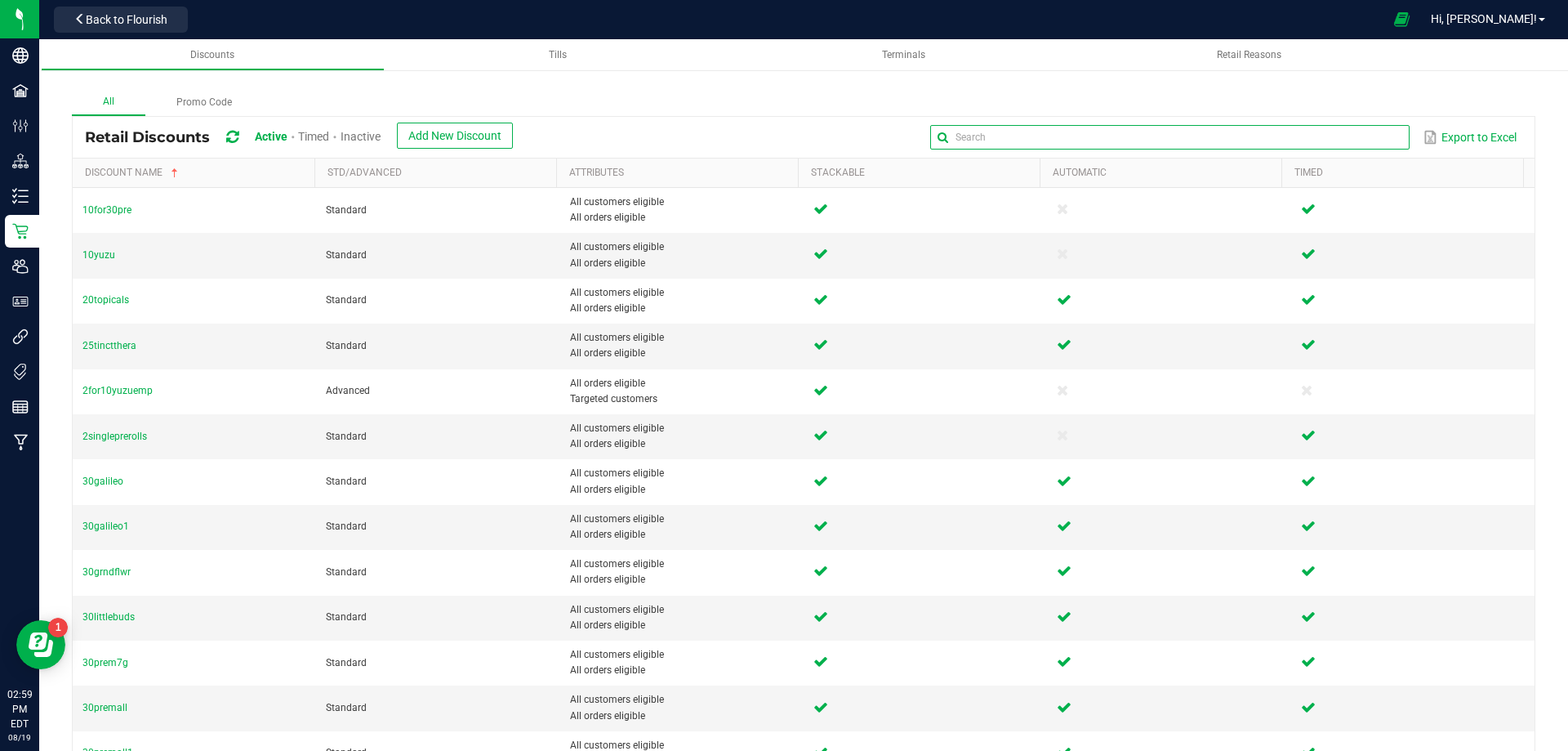
click at [1359, 134] on input "text" at bounding box center [1170, 137] width 478 height 25
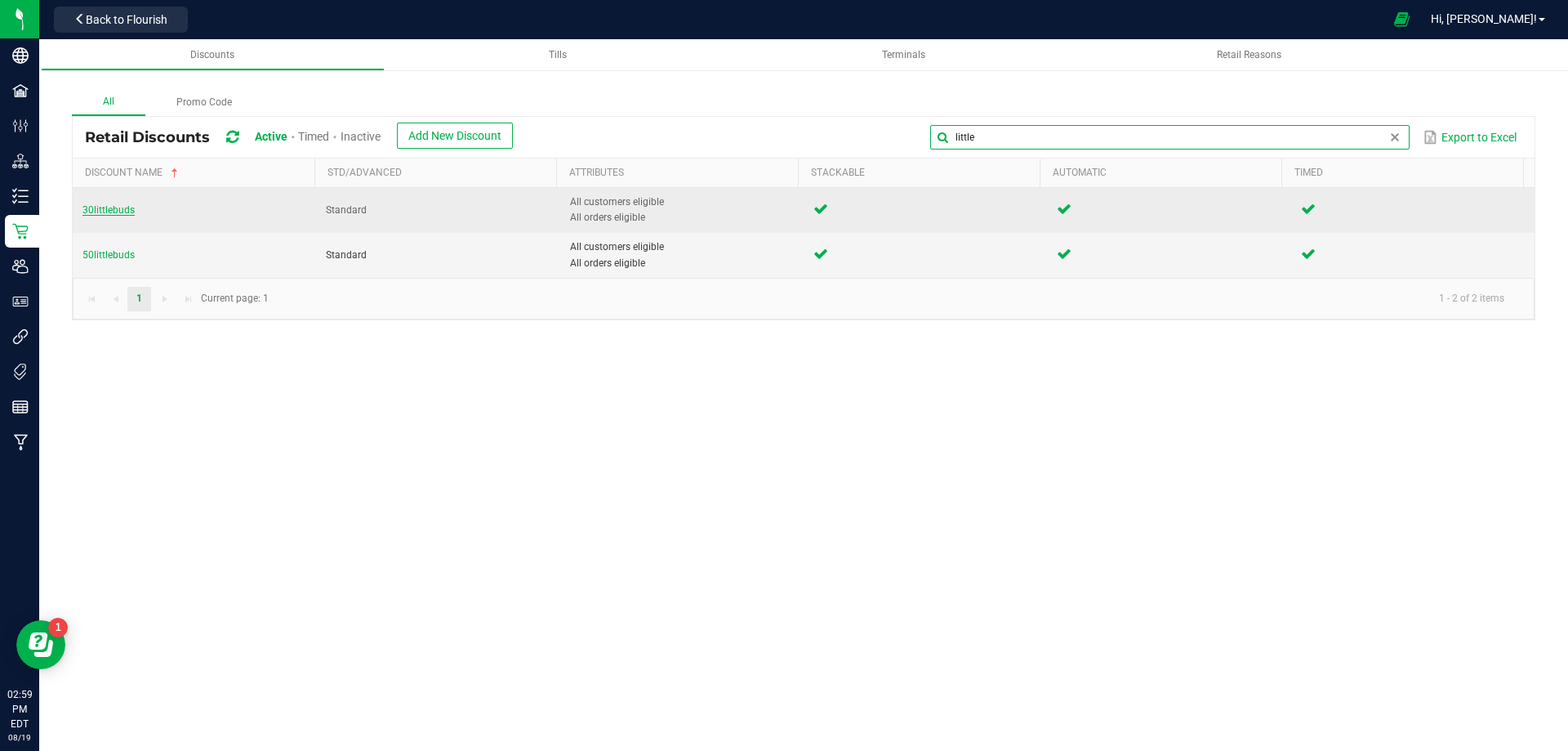
type input "little"
click at [112, 215] on span "30littlebuds" at bounding box center [108, 209] width 52 height 11
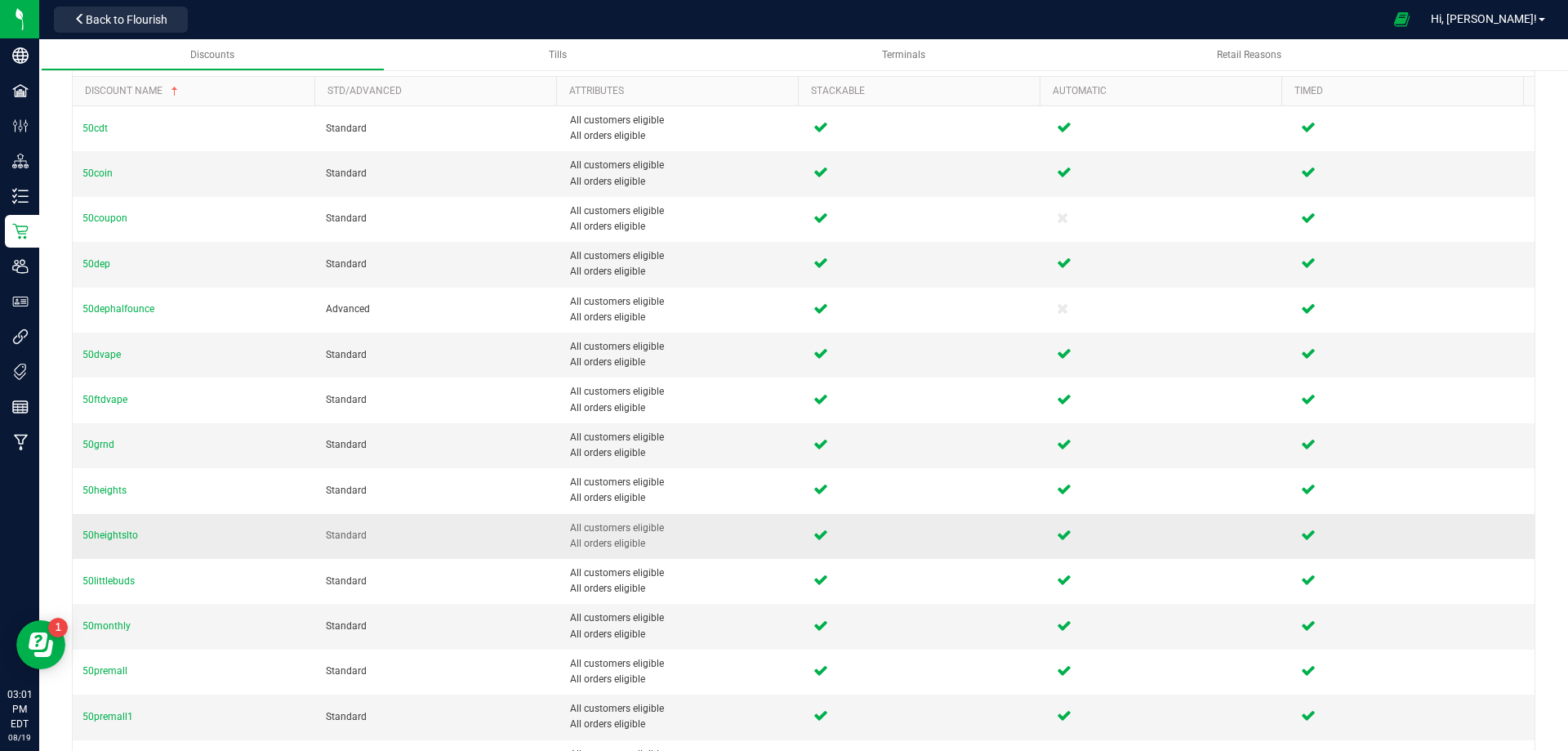
scroll to position [163, 0]
